Goal: Transaction & Acquisition: Purchase product/service

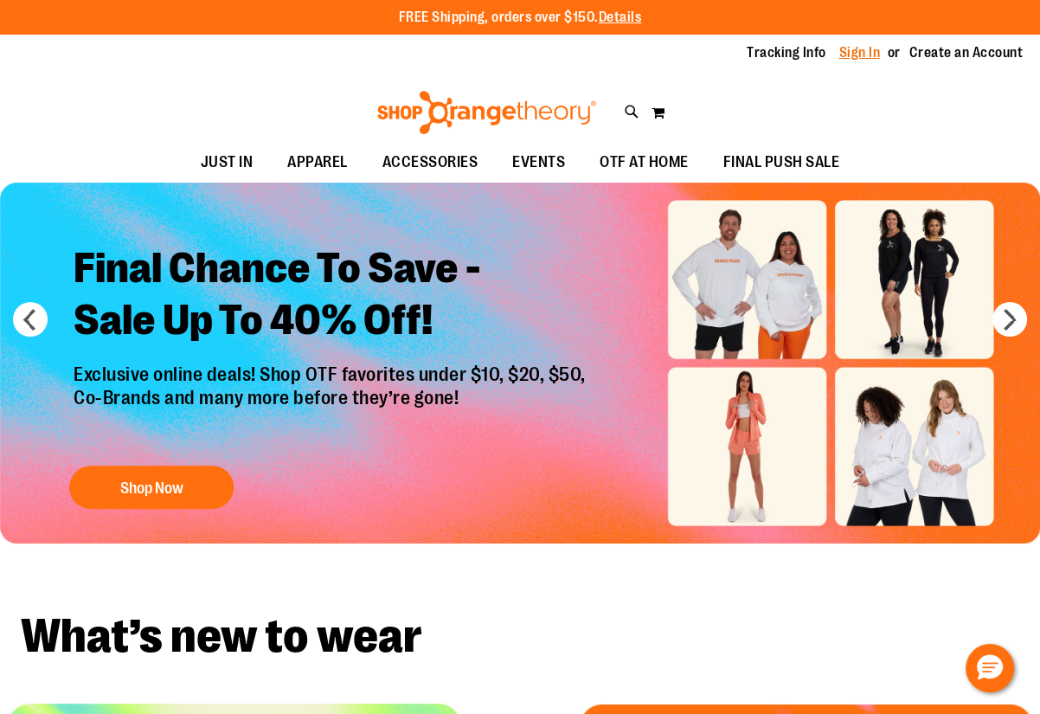
click at [855, 61] on link "Sign In" at bounding box center [860, 52] width 42 height 19
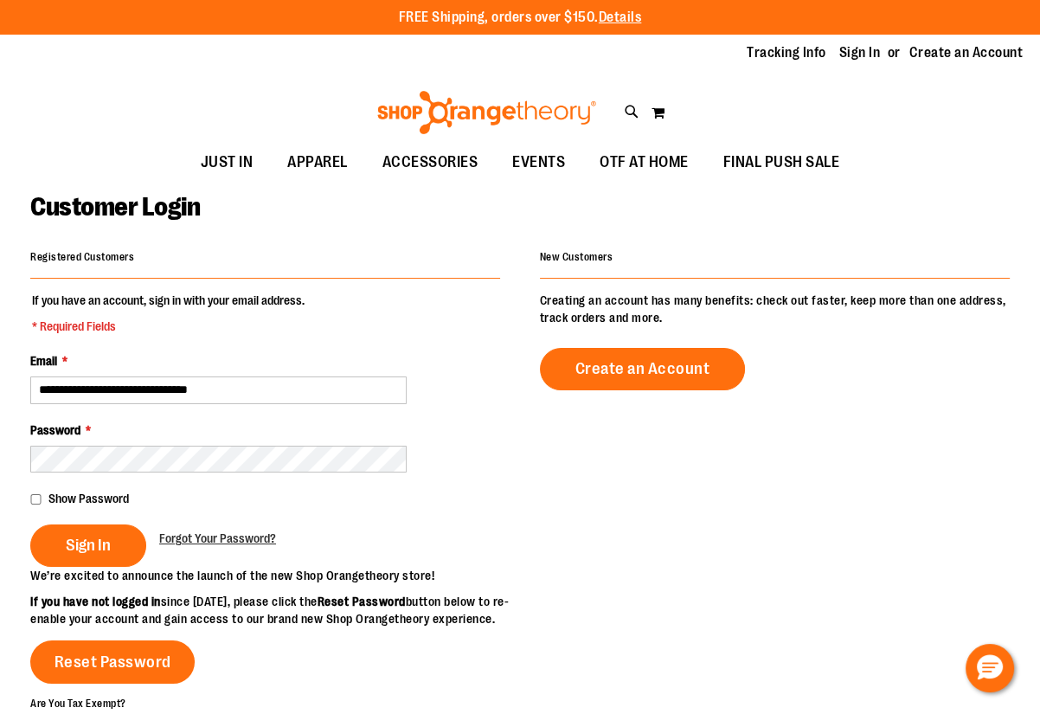
click at [226, 395] on input "**********" at bounding box center [218, 390] width 376 height 28
type input "**********"
click at [37, 492] on div "Show Password" at bounding box center [265, 498] width 470 height 17
click at [220, 405] on fieldset "**********" at bounding box center [265, 430] width 470 height 276
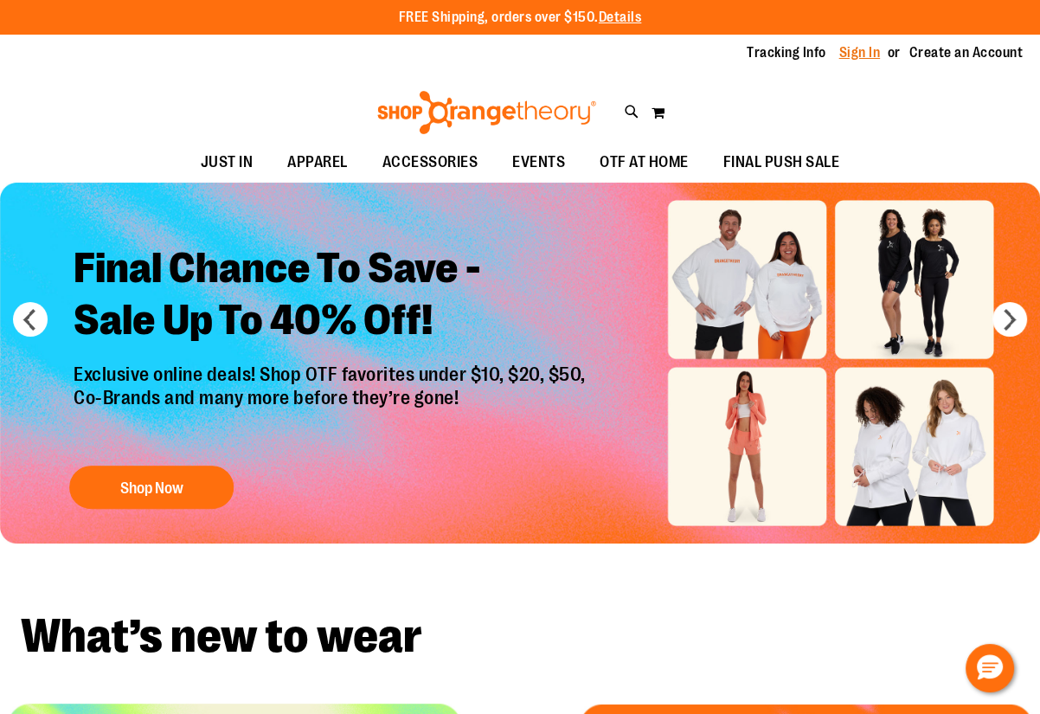
type input "**********"
click at [864, 55] on link "Sign In" at bounding box center [860, 52] width 42 height 19
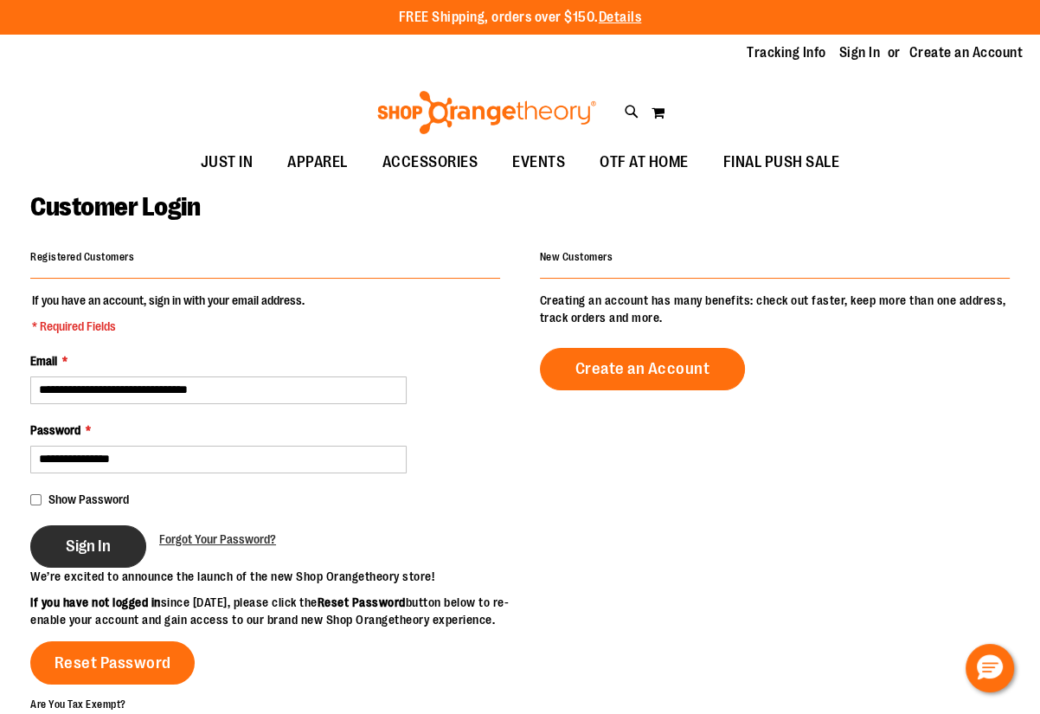
click at [75, 537] on span "Sign In" at bounding box center [88, 545] width 45 height 19
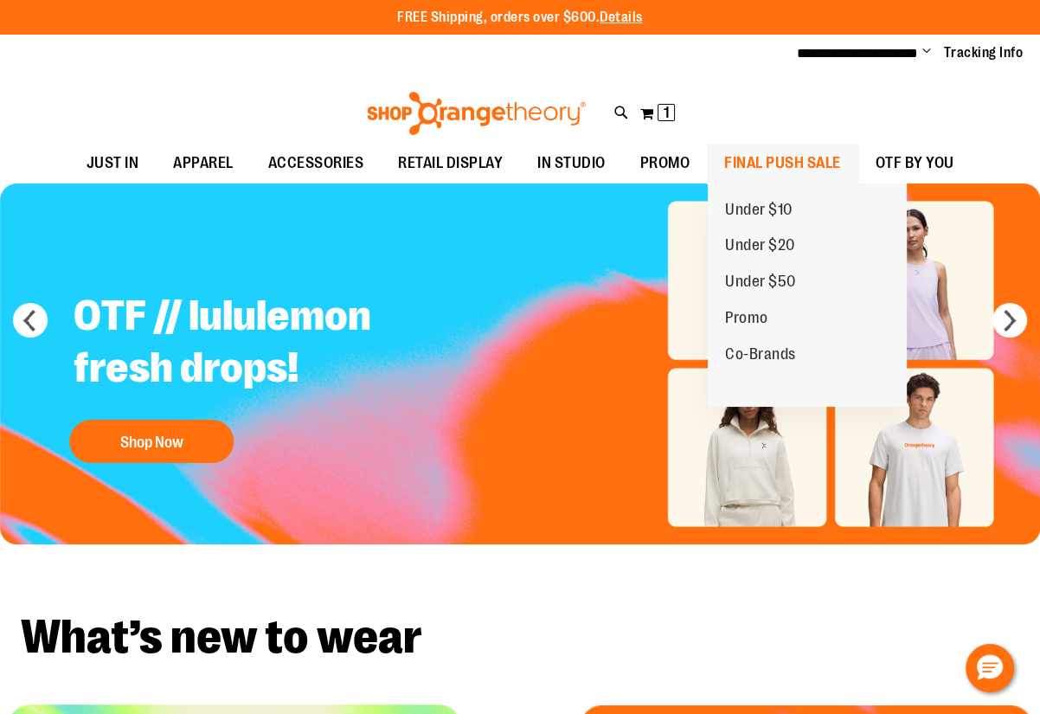
type input "**********"
click at [777, 170] on span "FINAL PUSH SALE" at bounding box center [782, 163] width 117 height 39
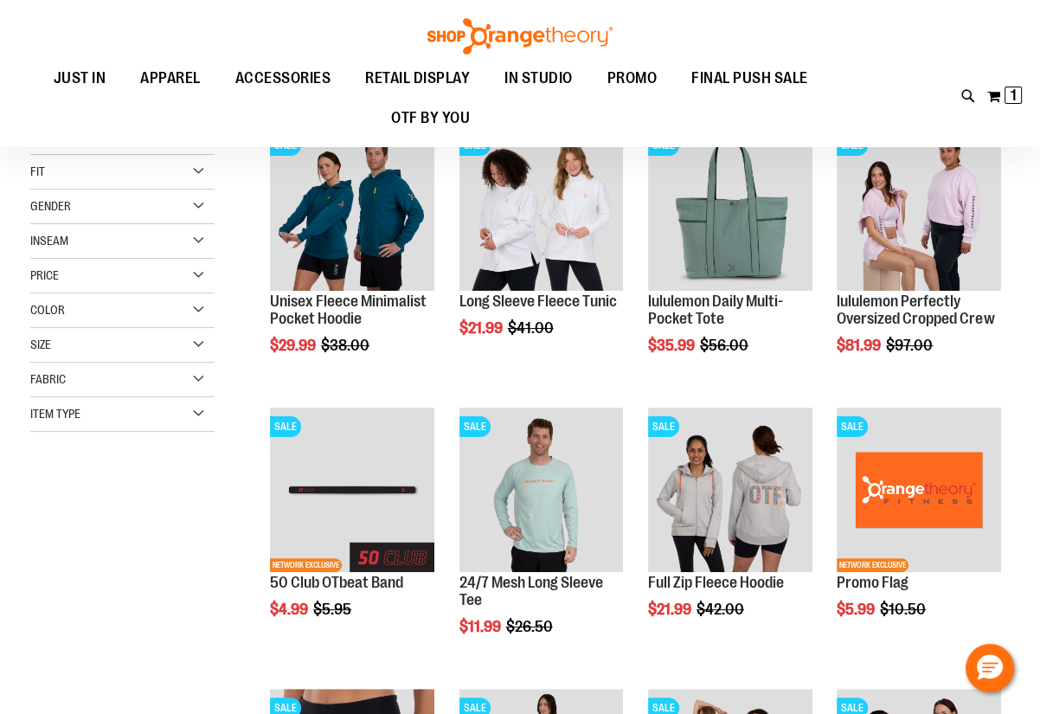
scroll to position [234, 0]
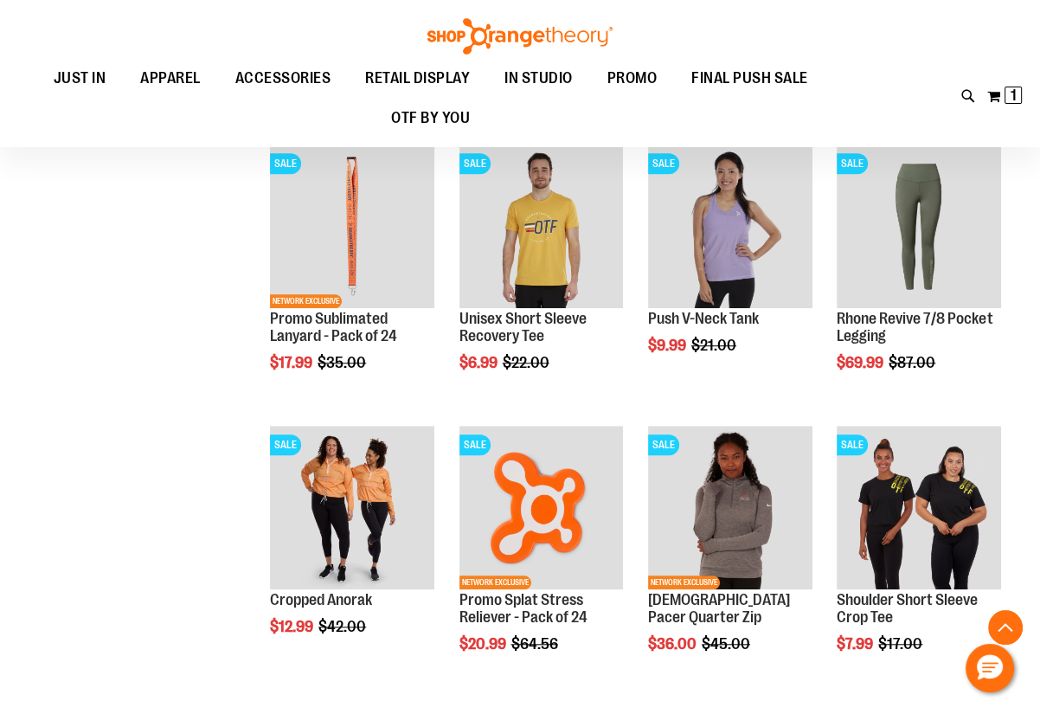
scroll to position [1179, 0]
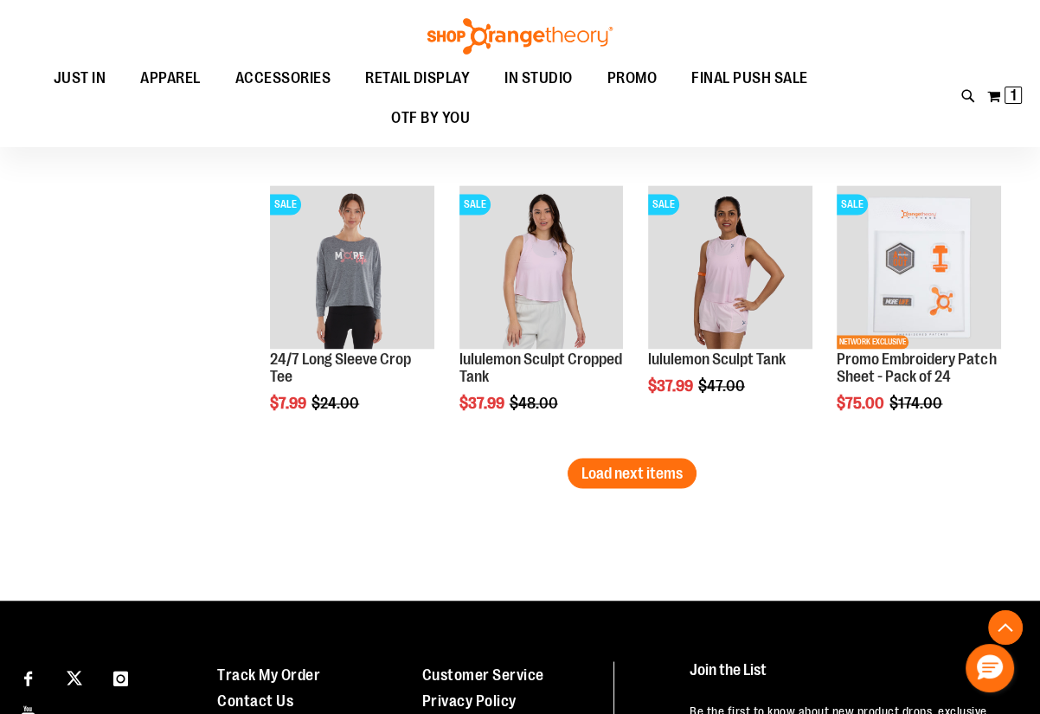
scroll to position [2438, 0]
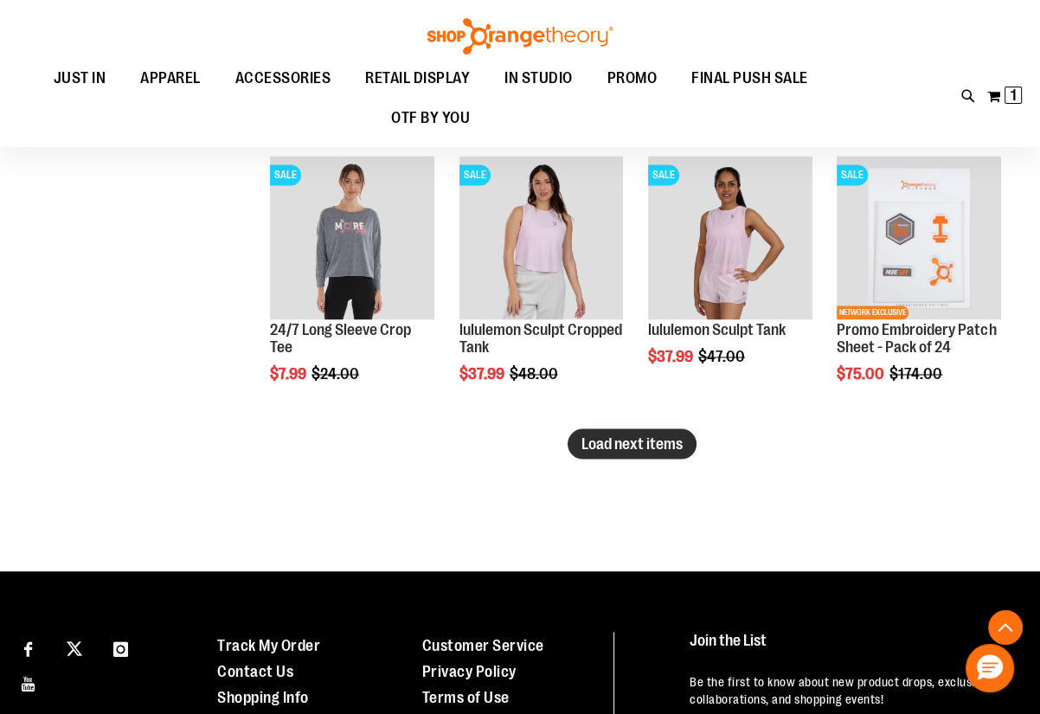
type input "**********"
click at [667, 446] on span "Load next items" at bounding box center [631, 442] width 101 height 17
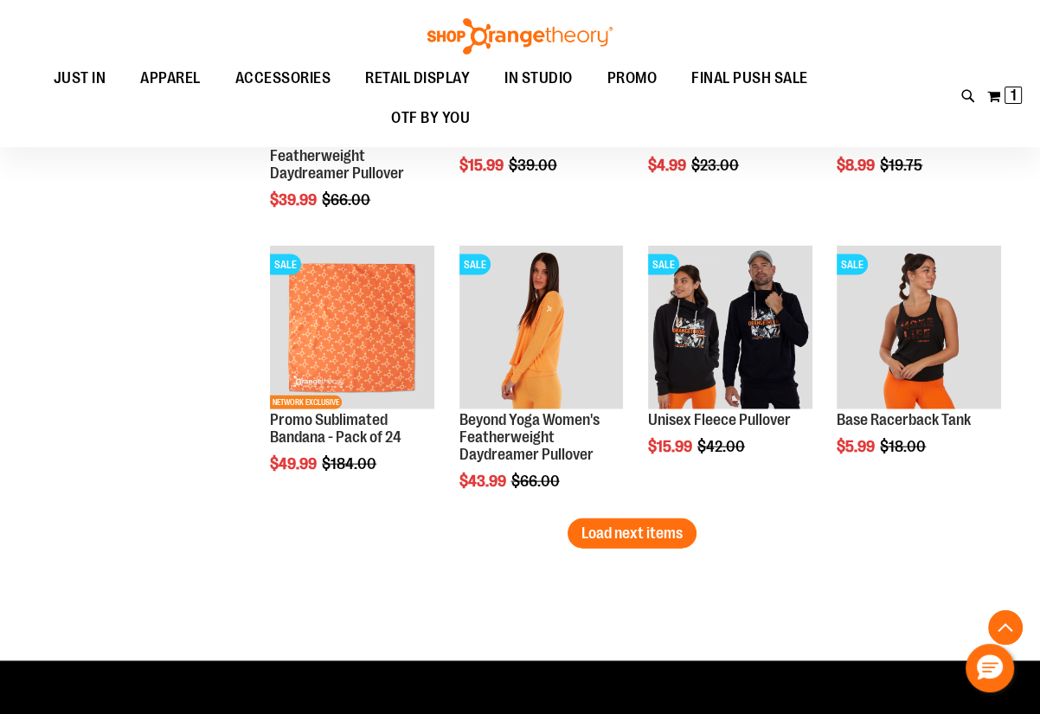
scroll to position [3224, 0]
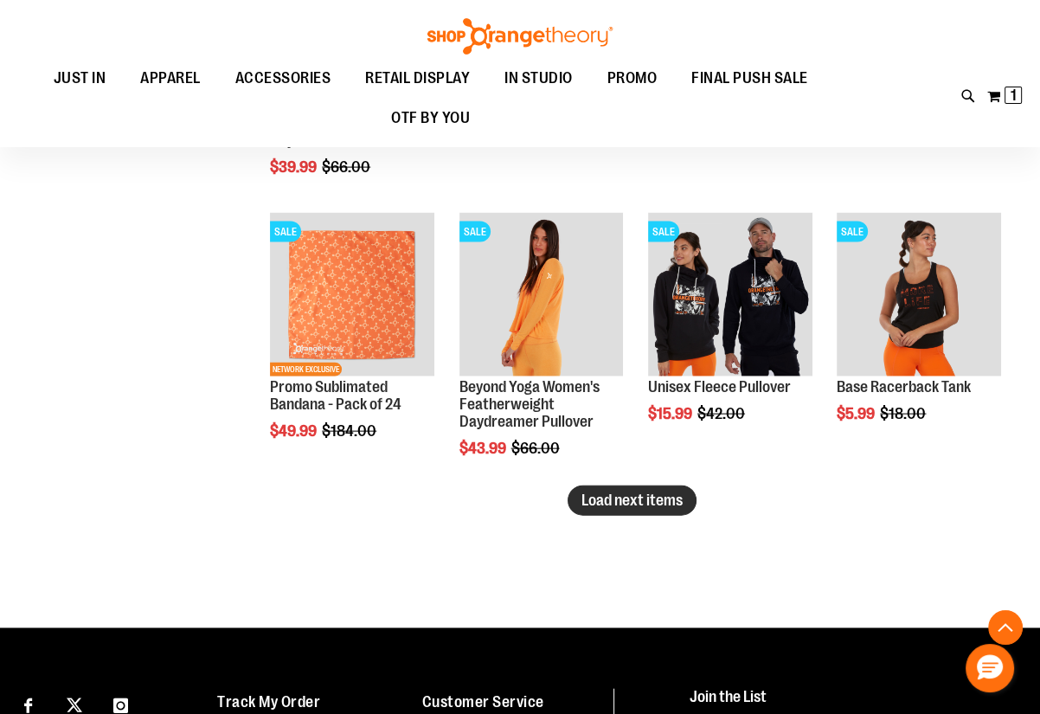
click at [670, 492] on span "Load next items" at bounding box center [631, 499] width 101 height 17
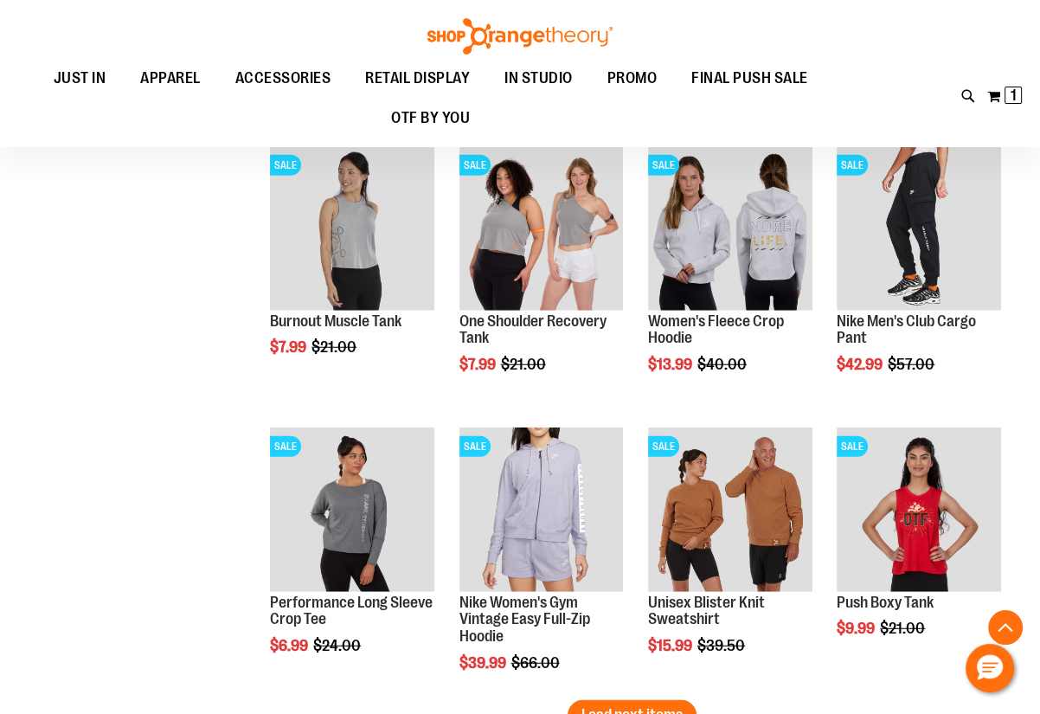
scroll to position [4011, 0]
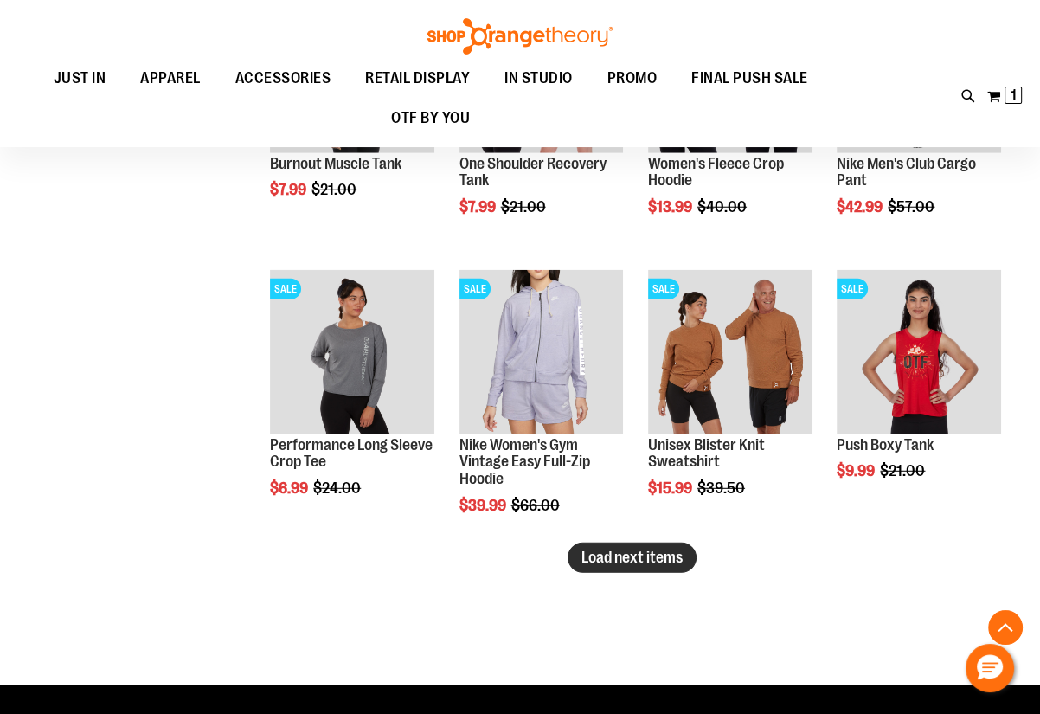
click at [619, 569] on button "Load next items" at bounding box center [632, 558] width 129 height 30
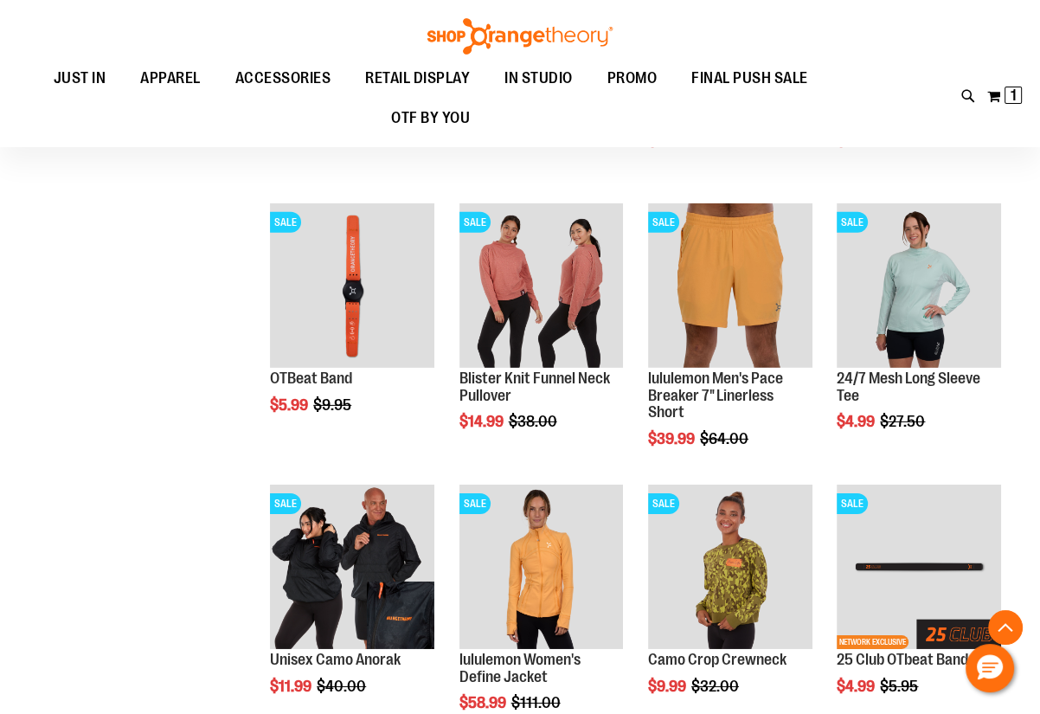
scroll to position [4797, 0]
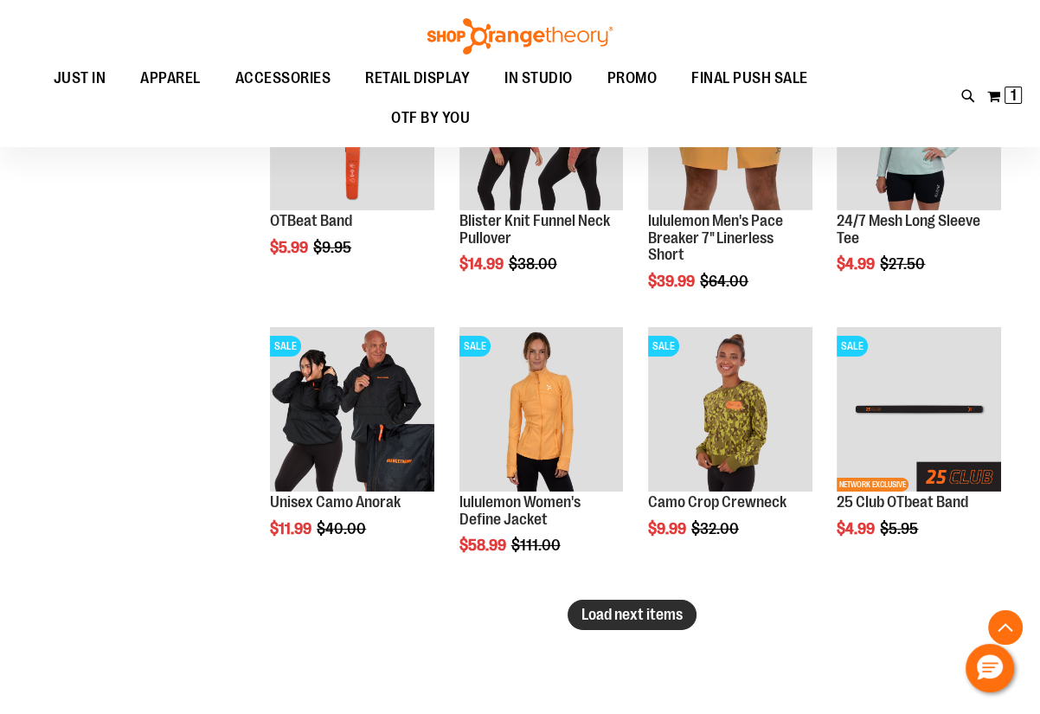
click at [607, 619] on span "Load next items" at bounding box center [631, 614] width 101 height 17
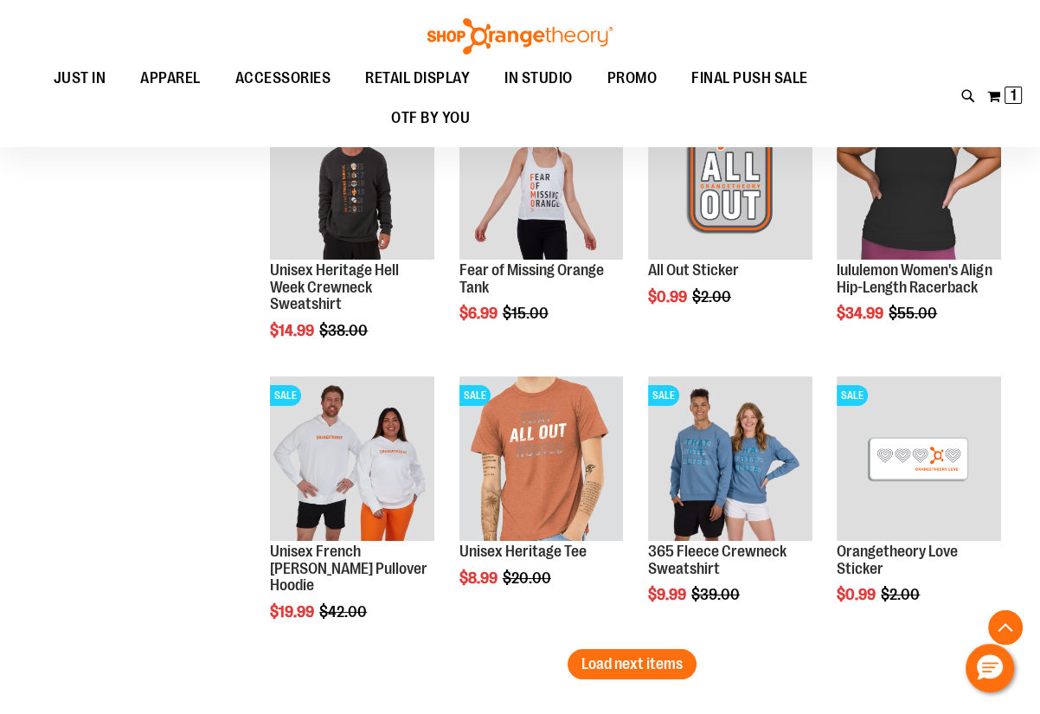
scroll to position [5663, 0]
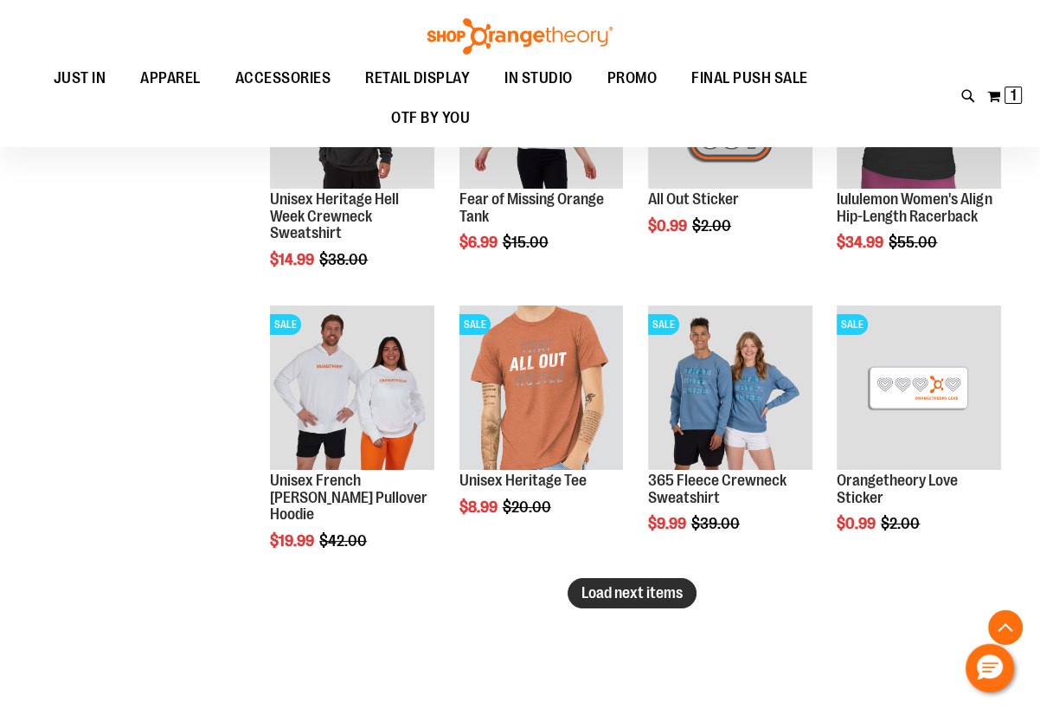
click at [599, 601] on button "Load next items" at bounding box center [632, 593] width 129 height 30
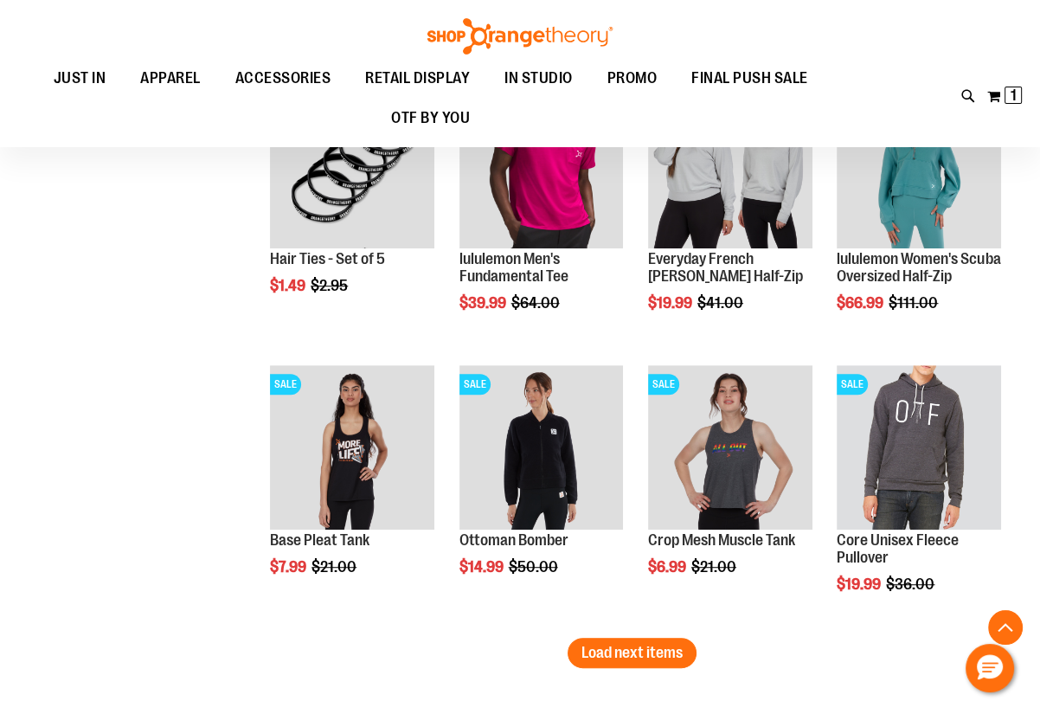
scroll to position [6528, 0]
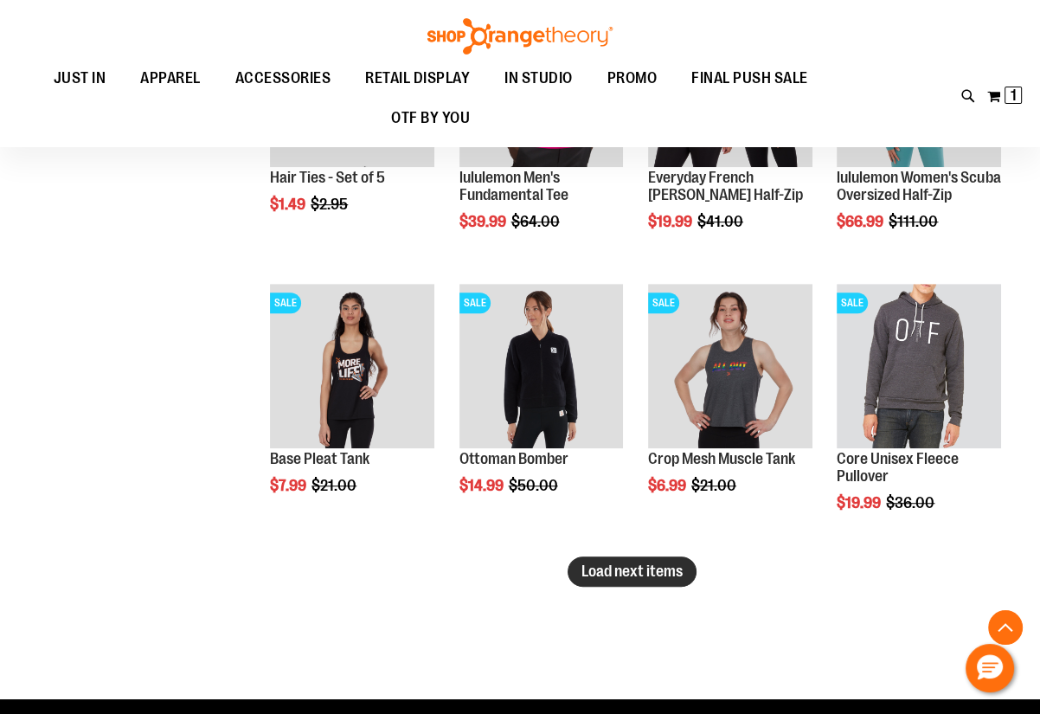
click at [605, 570] on span "Load next items" at bounding box center [631, 570] width 101 height 17
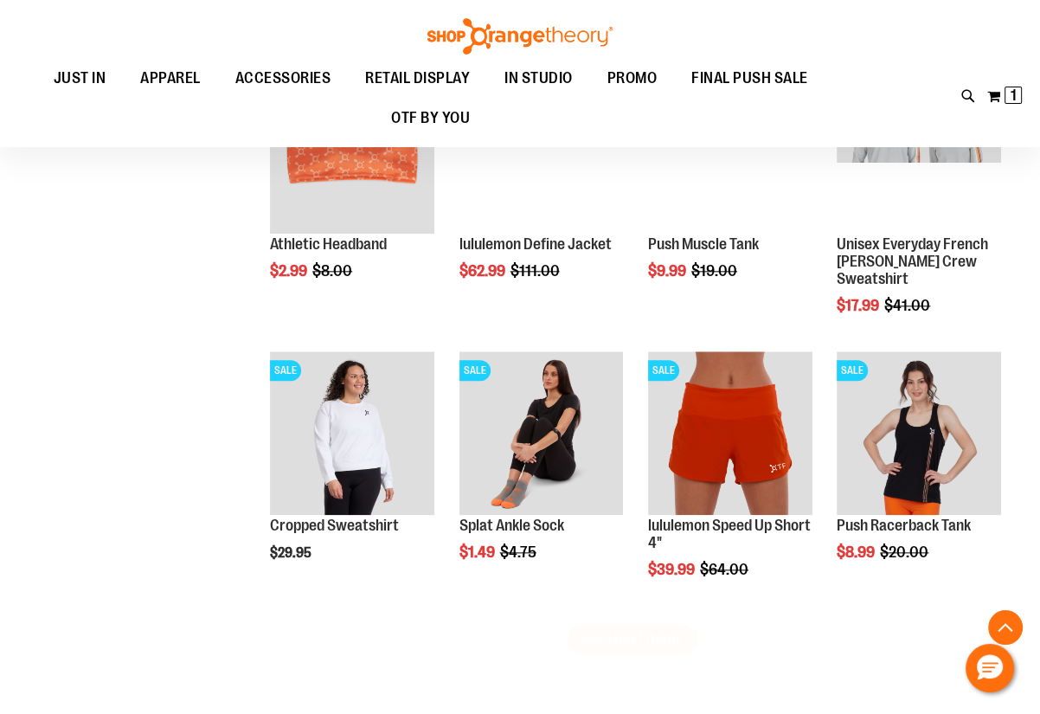
scroll to position [7314, 0]
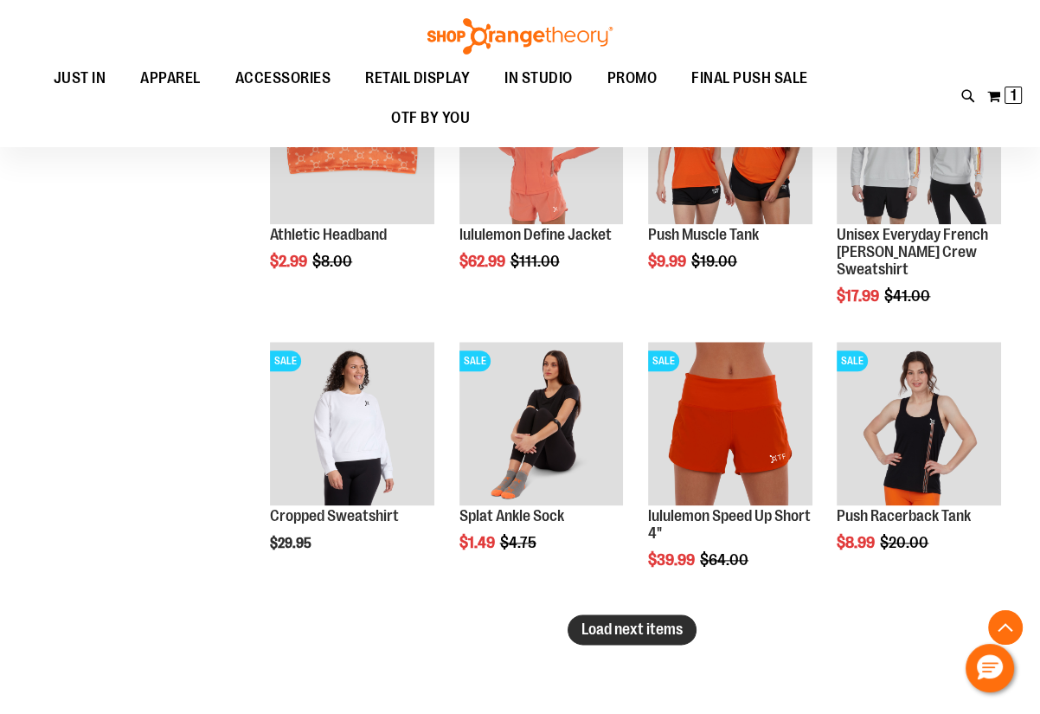
click at [695, 624] on button "Load next items" at bounding box center [632, 629] width 129 height 30
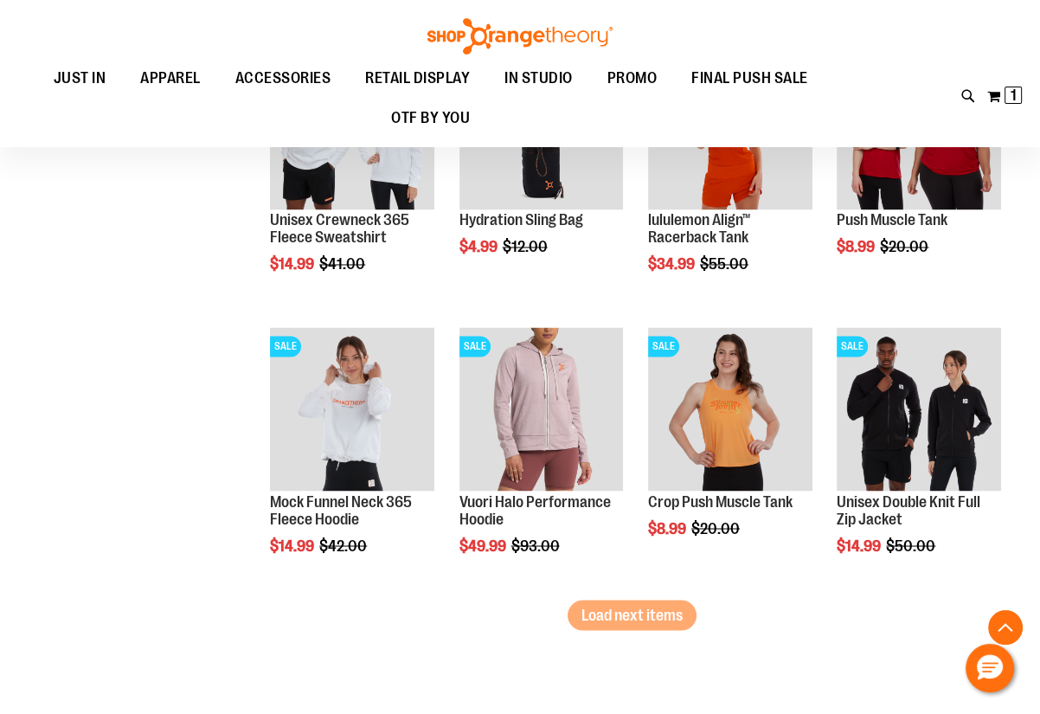
scroll to position [8180, 0]
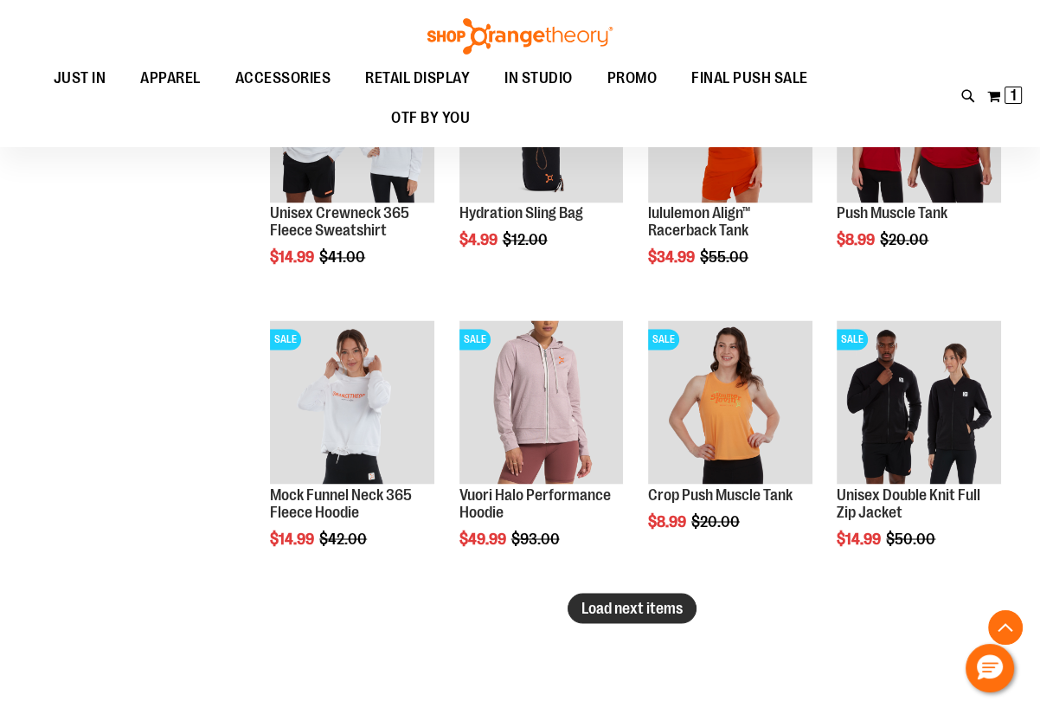
click at [634, 612] on span "Load next items" at bounding box center [631, 607] width 101 height 17
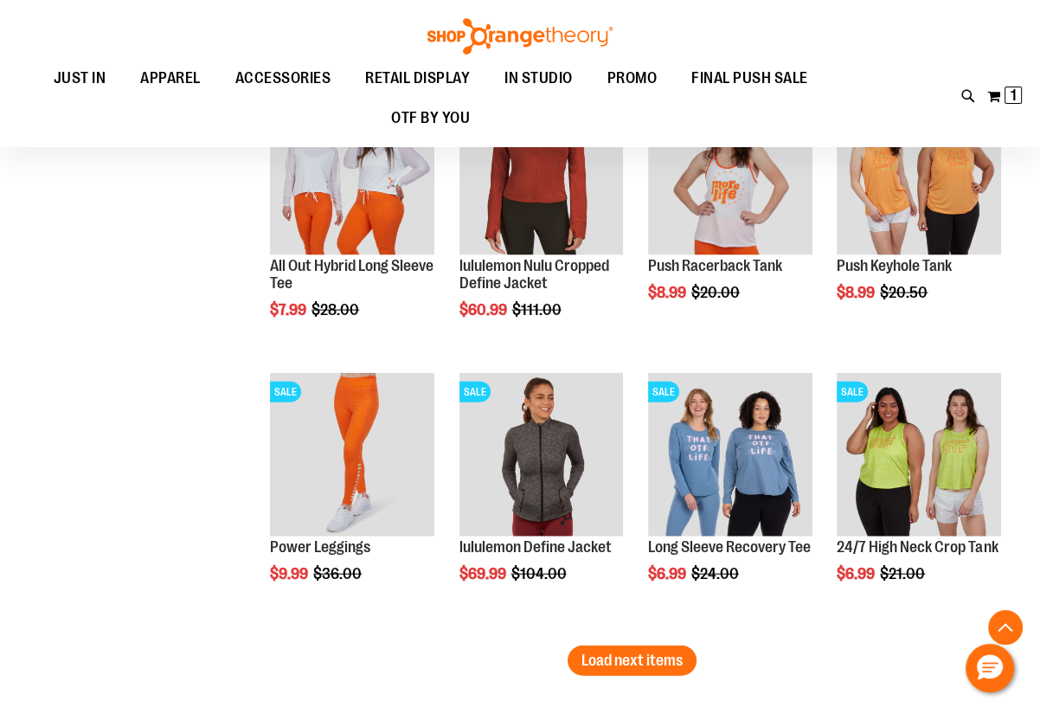
scroll to position [9124, 0]
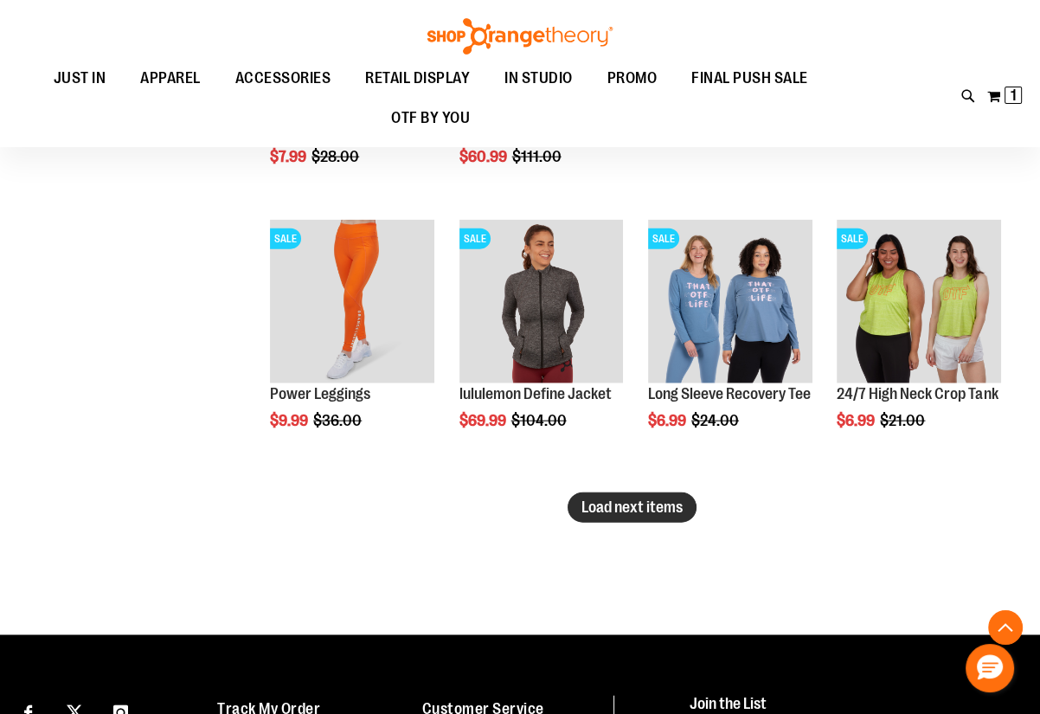
click at [664, 516] on button "Load next items" at bounding box center [632, 507] width 129 height 30
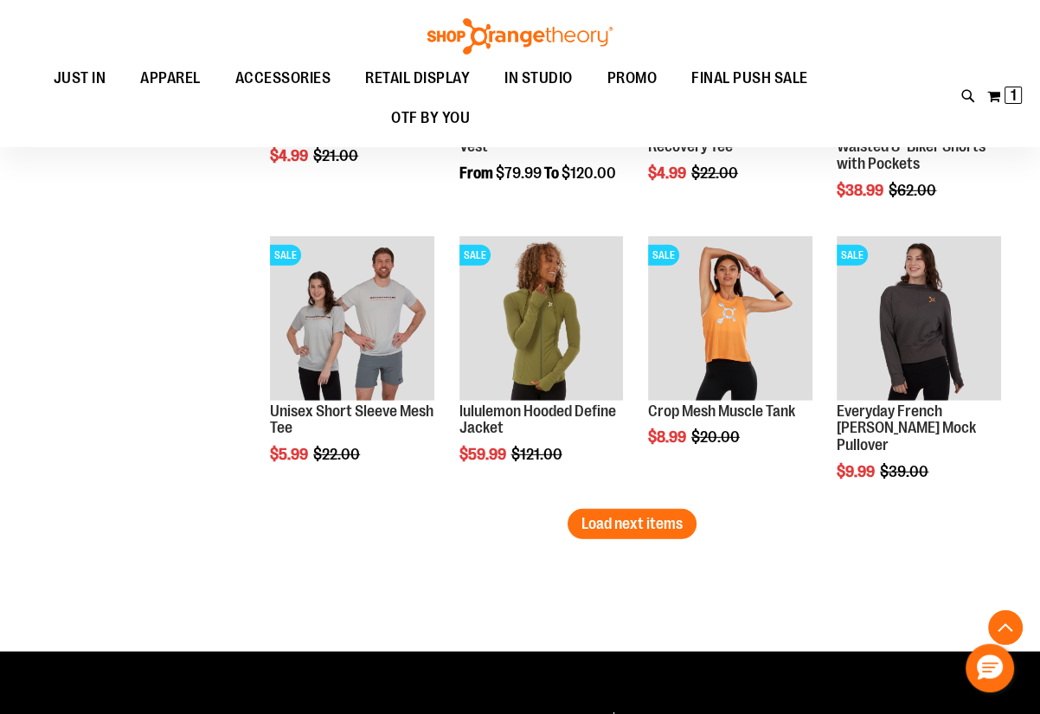
scroll to position [9989, 0]
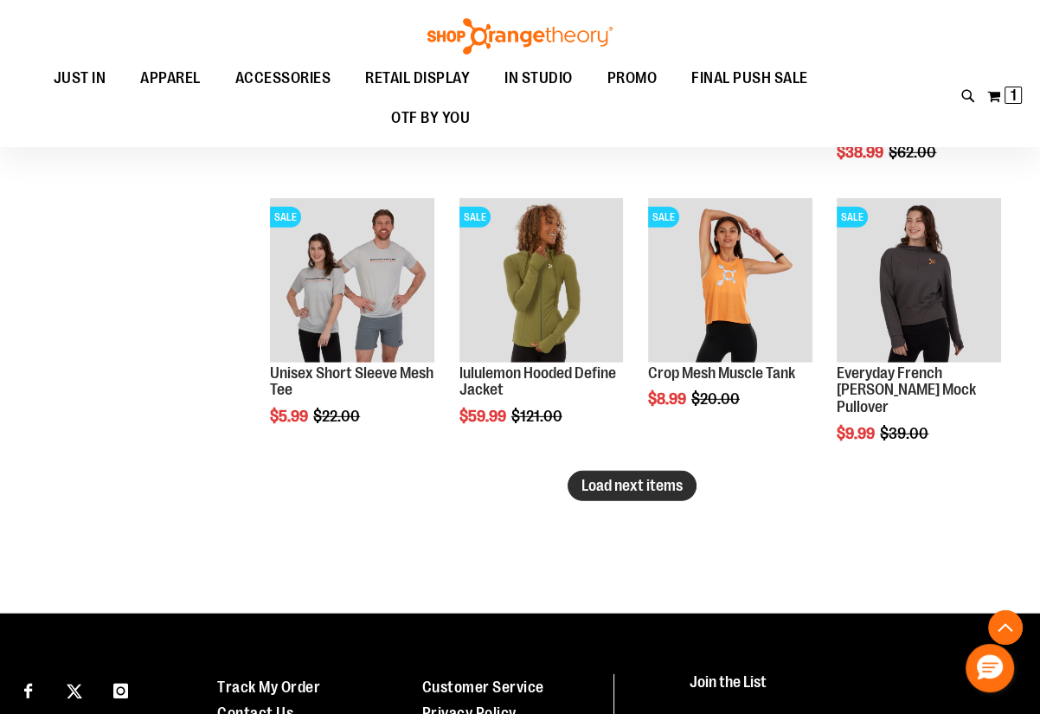
click at [588, 490] on span "Load next items" at bounding box center [631, 485] width 101 height 17
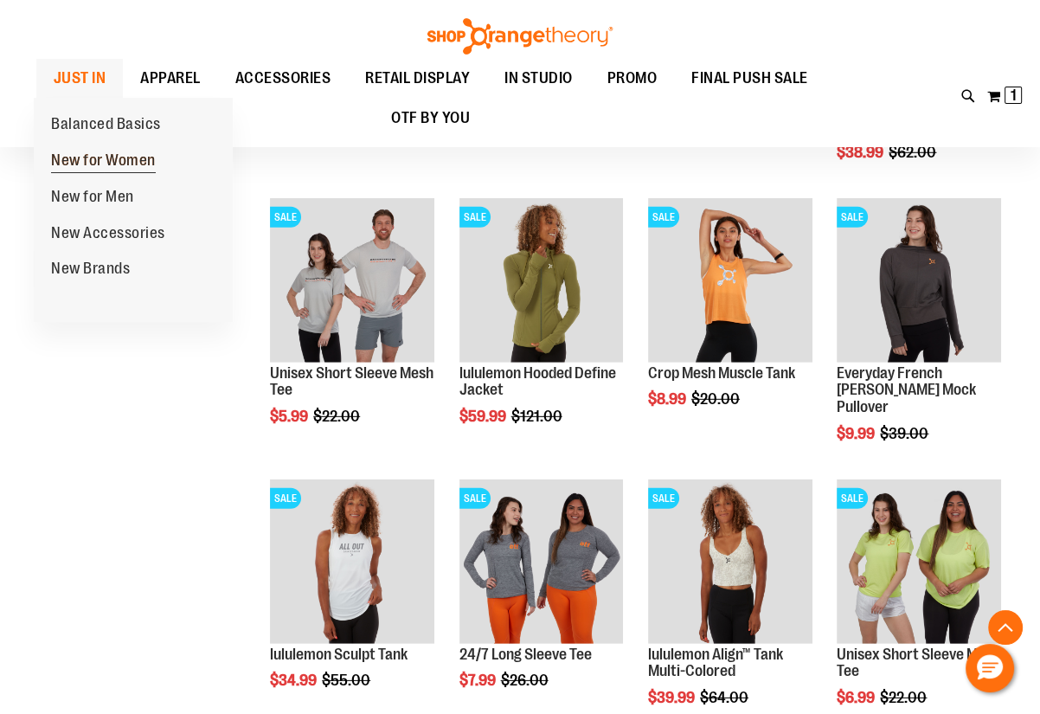
click at [112, 165] on span "New for Women" at bounding box center [103, 162] width 105 height 22
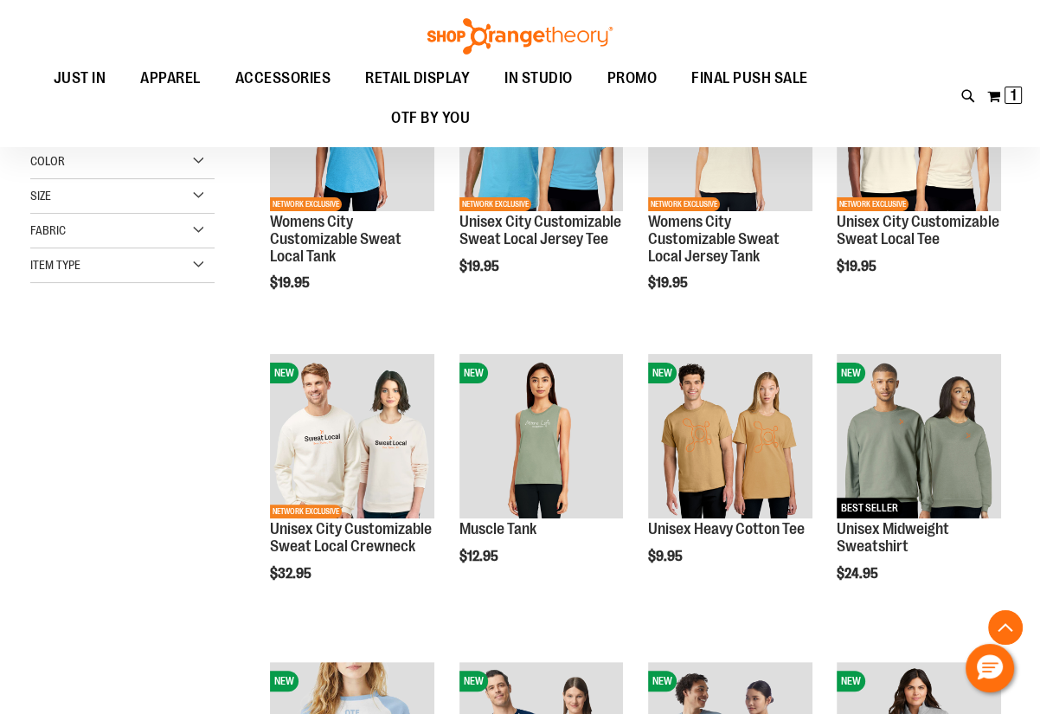
scroll to position [313, 0]
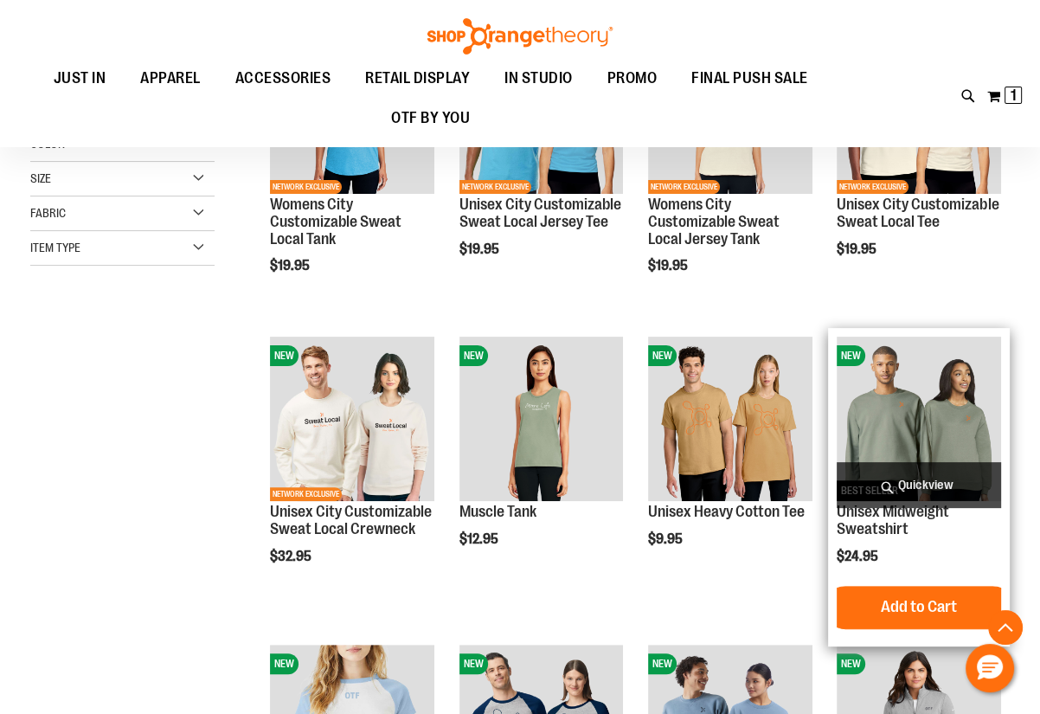
type input "**********"
click at [926, 402] on img "product" at bounding box center [919, 419] width 164 height 164
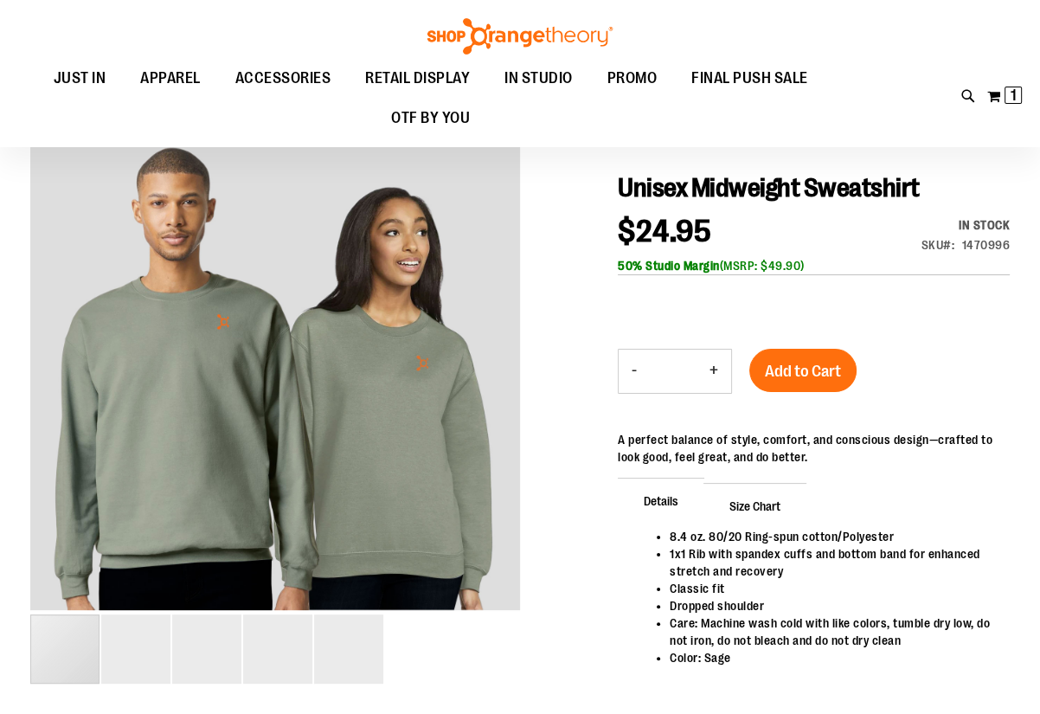
scroll to position [156, 0]
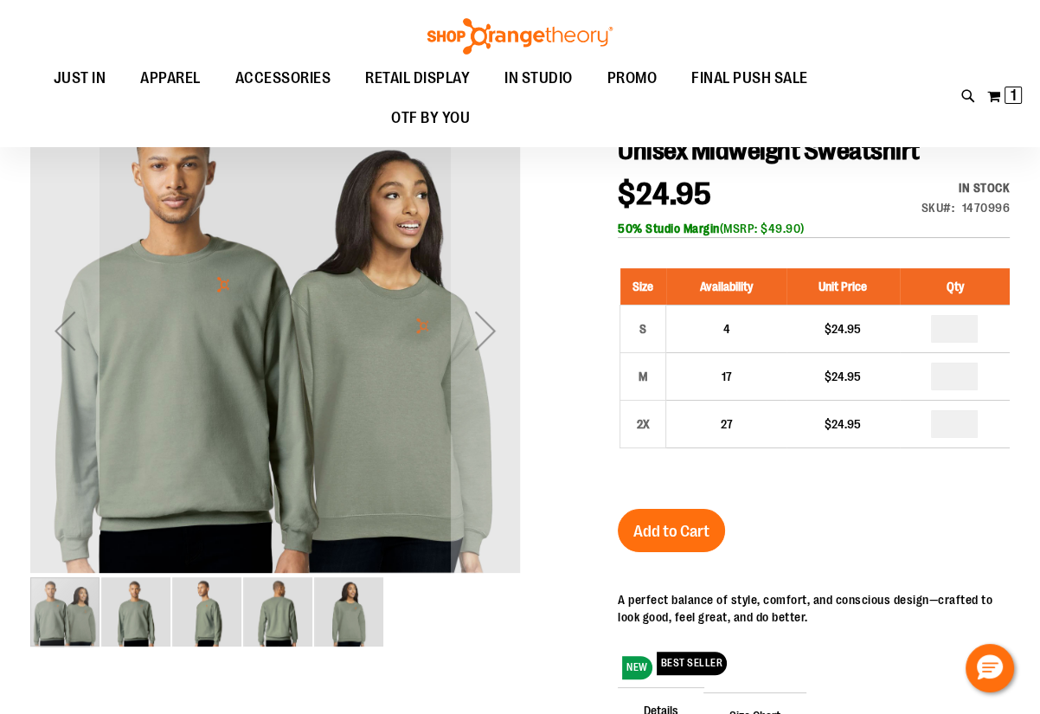
type input "**********"
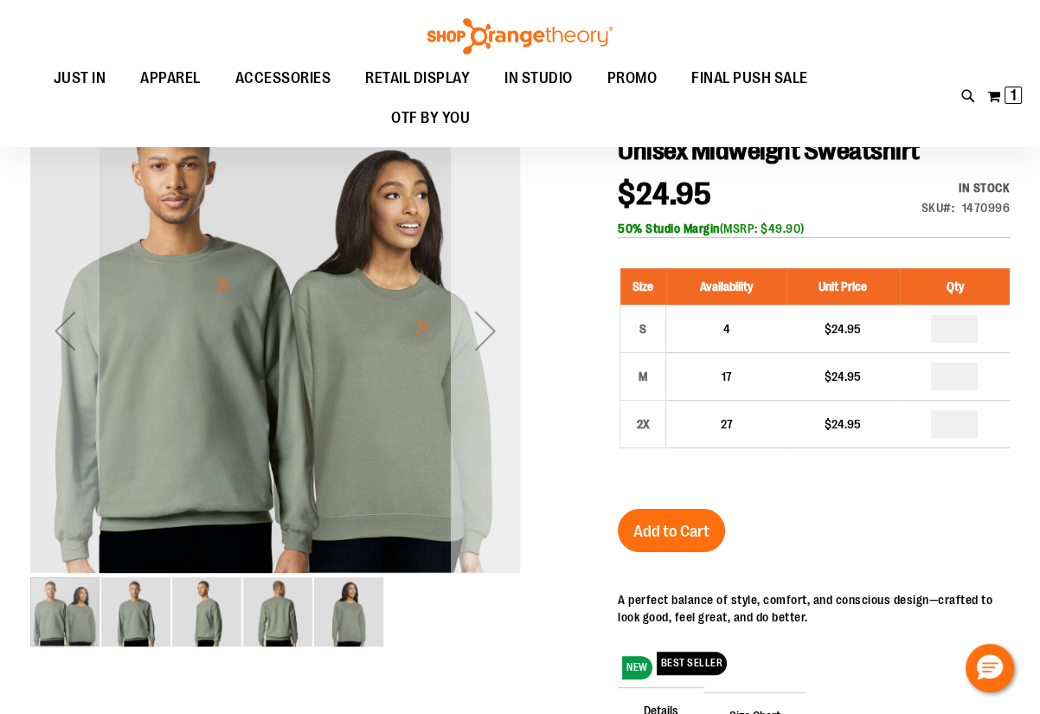
click at [489, 355] on div "Next" at bounding box center [485, 330] width 69 height 69
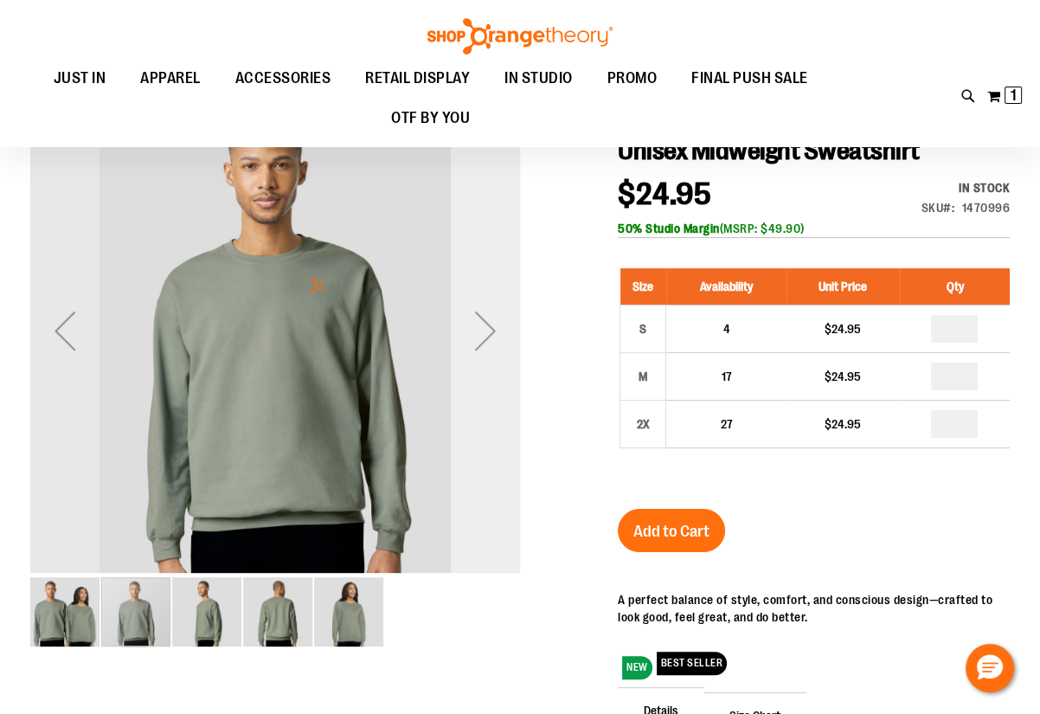
click at [489, 355] on div "Next" at bounding box center [485, 330] width 69 height 69
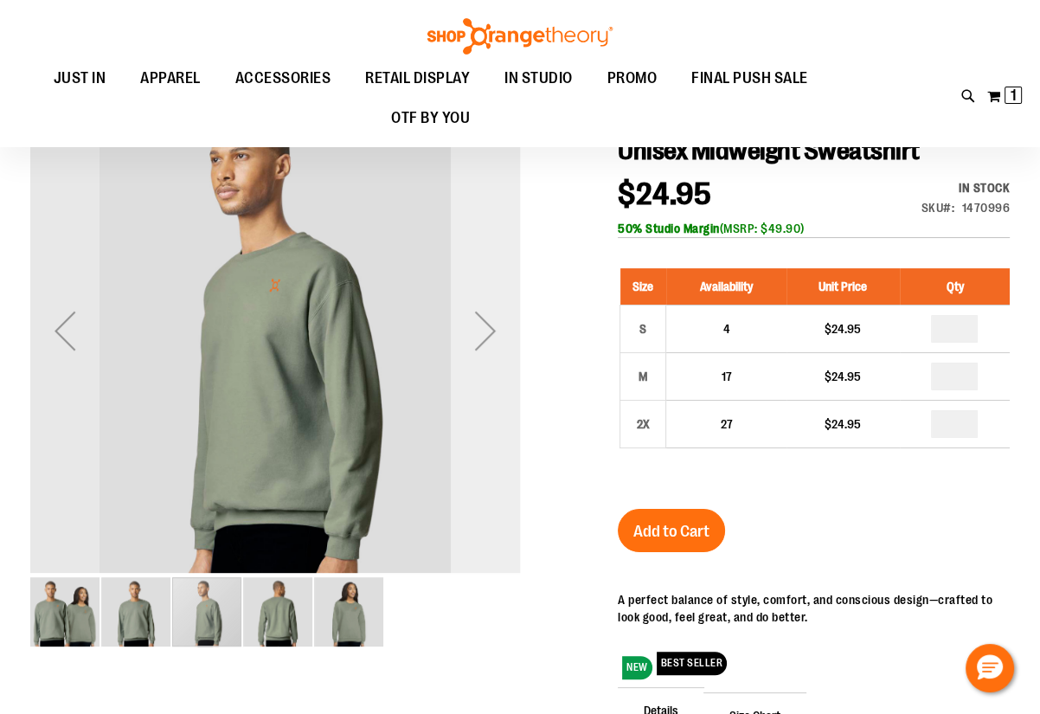
click at [489, 355] on div "Next" at bounding box center [485, 330] width 69 height 69
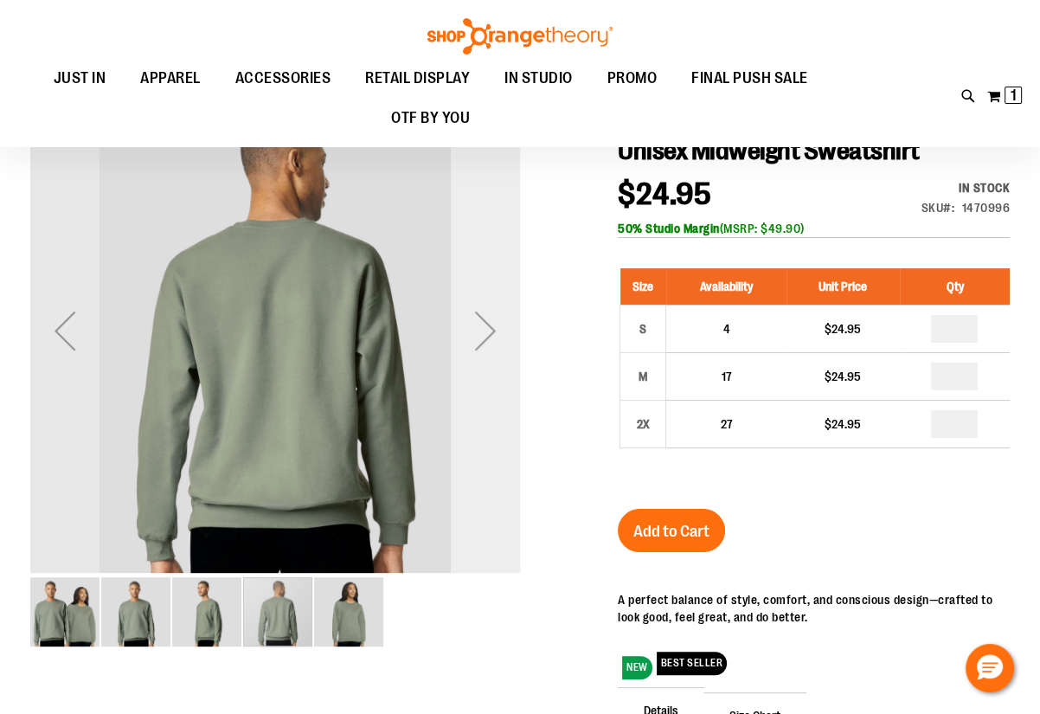
click at [489, 355] on div "Next" at bounding box center [485, 330] width 69 height 69
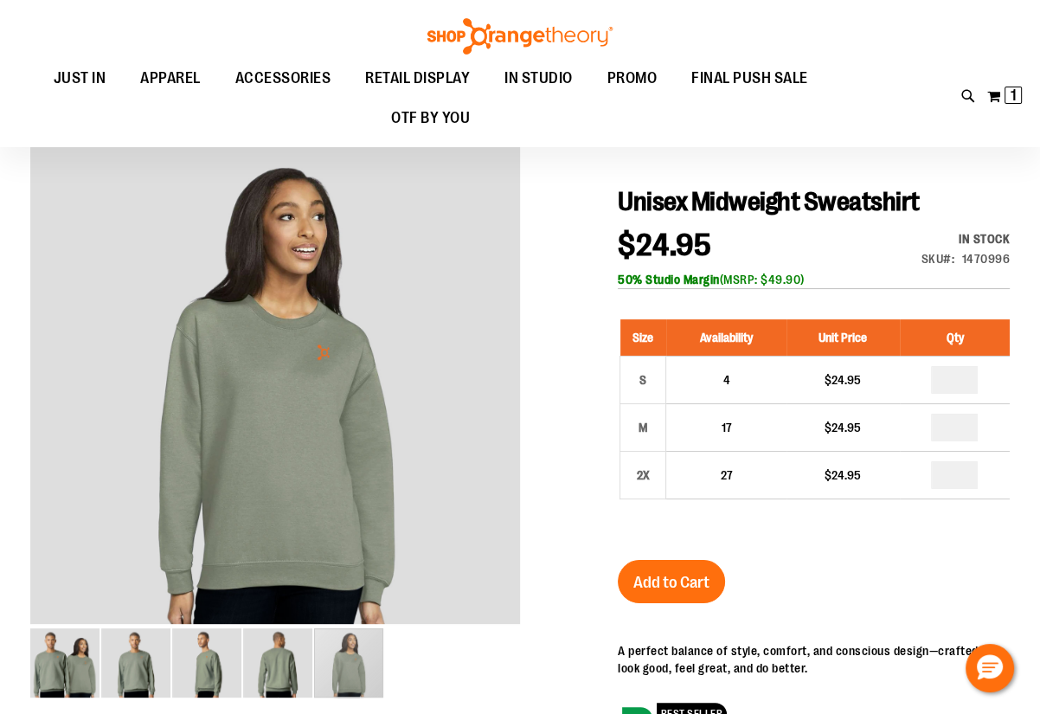
scroll to position [78, 0]
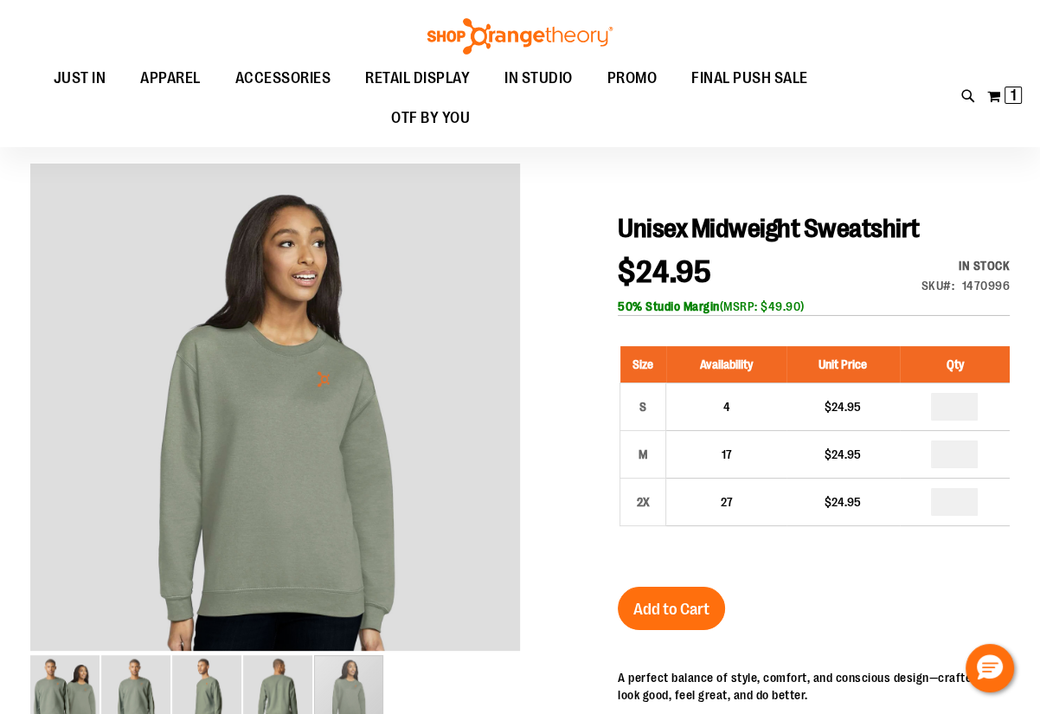
click at [569, 341] on div at bounding box center [520, 594] width 980 height 860
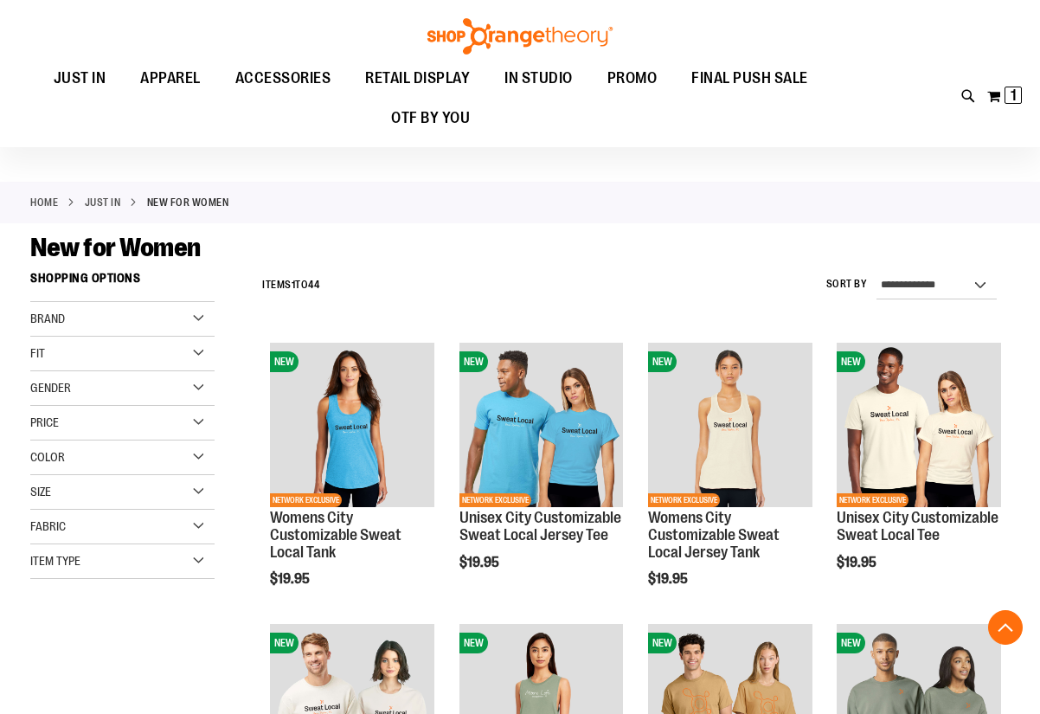
scroll to position [313, 0]
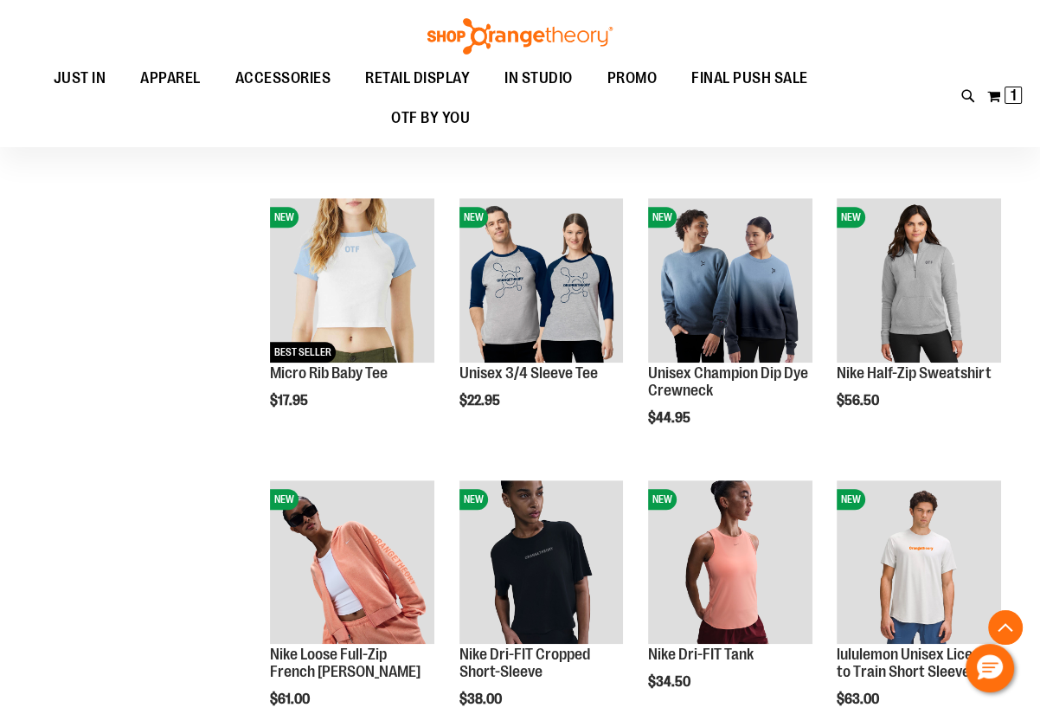
scroll to position [864, 0]
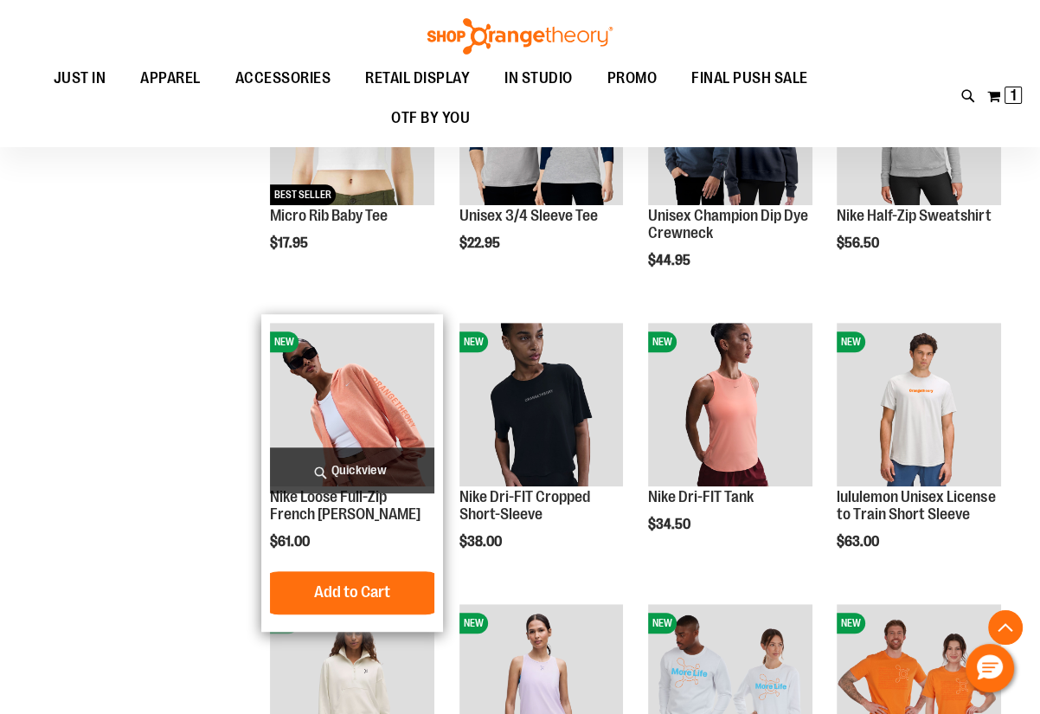
type input "**********"
click at [400, 432] on img "product" at bounding box center [352, 405] width 164 height 164
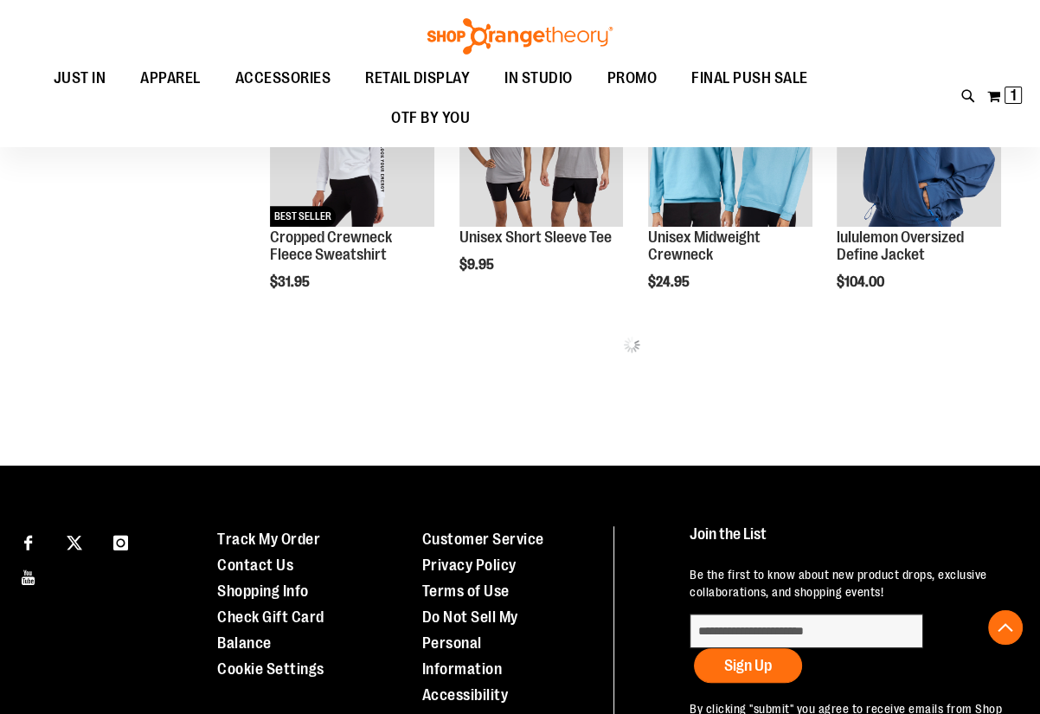
scroll to position [843, 0]
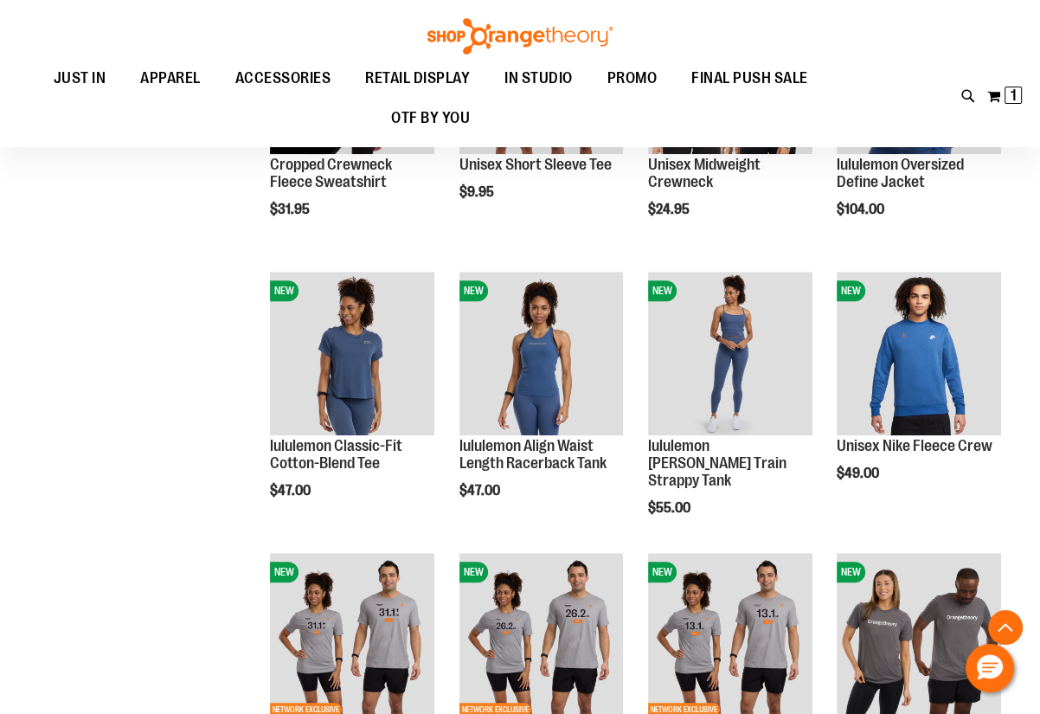
scroll to position [922, 0]
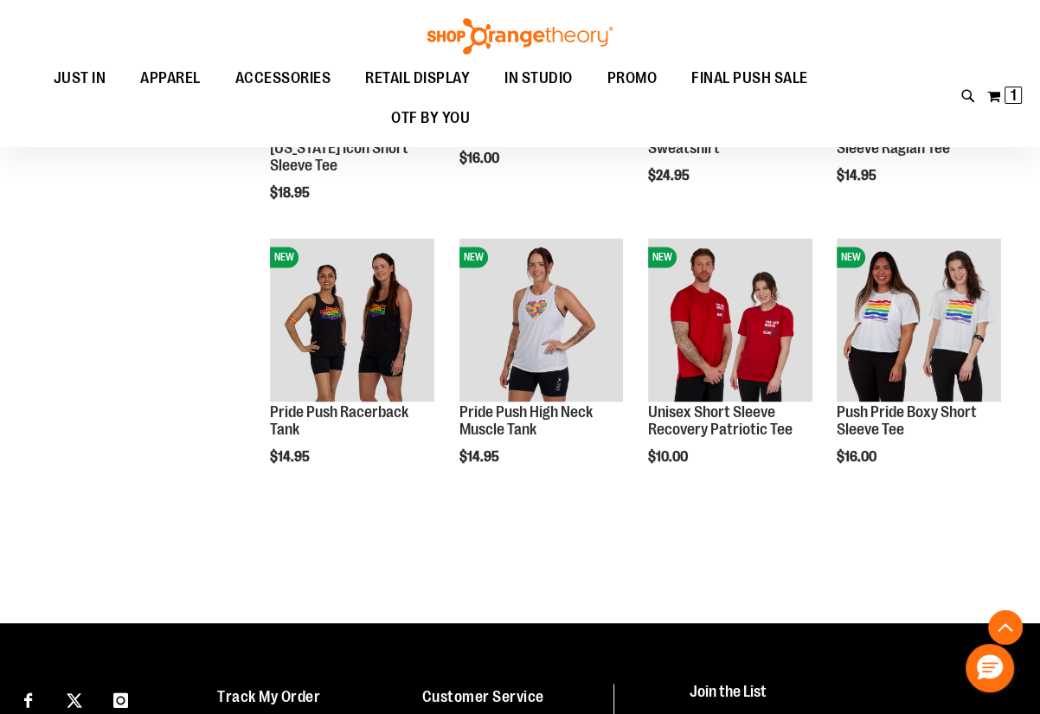
scroll to position [2102, 0]
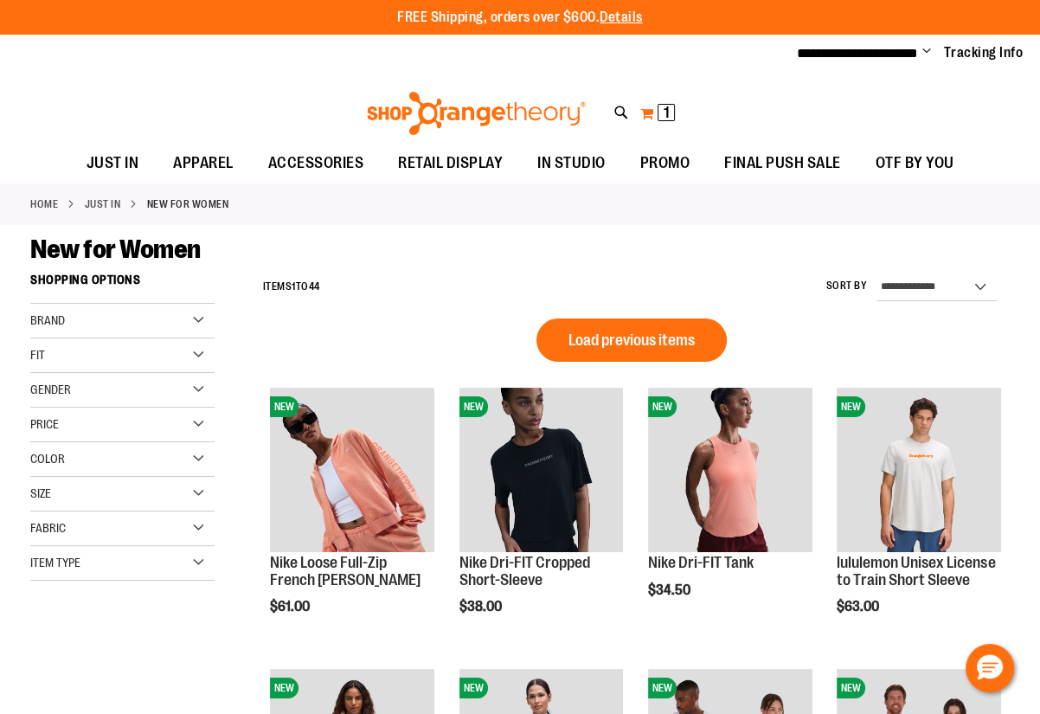
type input "**********"
click at [670, 116] on span "1 1 items" at bounding box center [666, 112] width 17 height 17
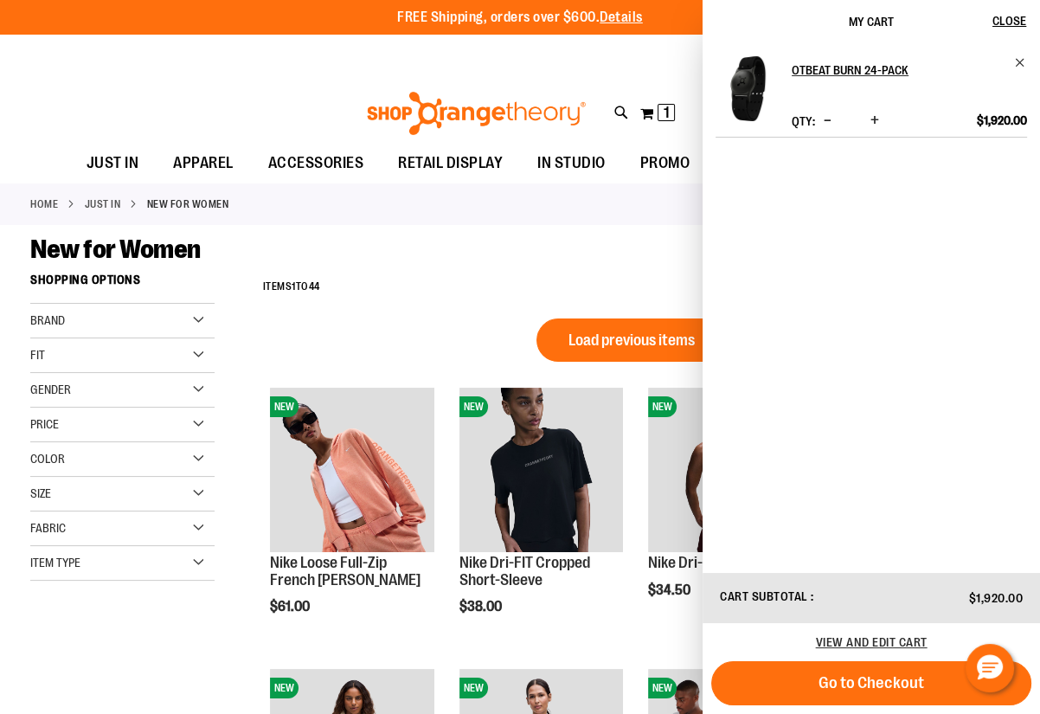
click at [674, 74] on div "Toggle Nav Search Popular Suggestions Advanced Search" at bounding box center [520, 109] width 1040 height 70
